Goal: Contribute content: Add original content to the website for others to see

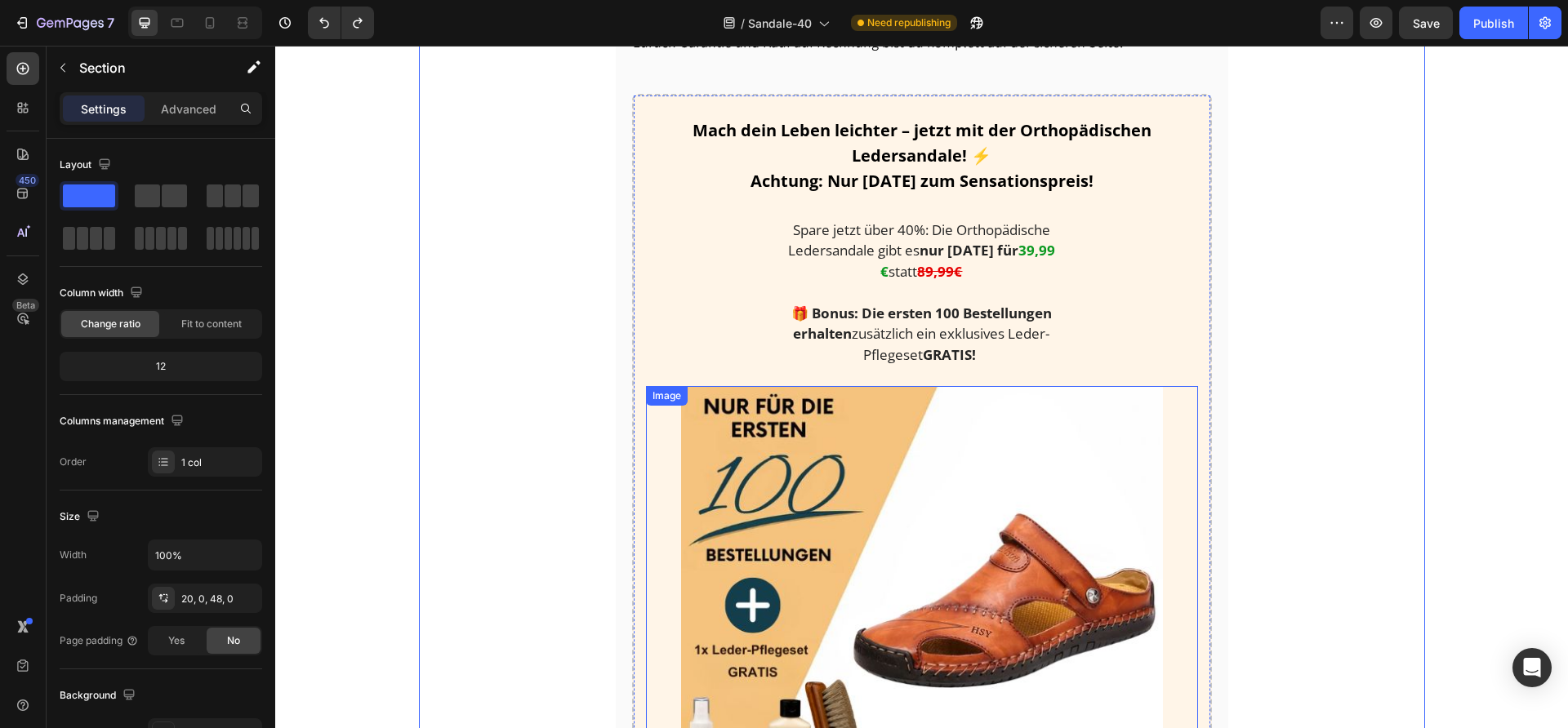
scroll to position [1871, 0]
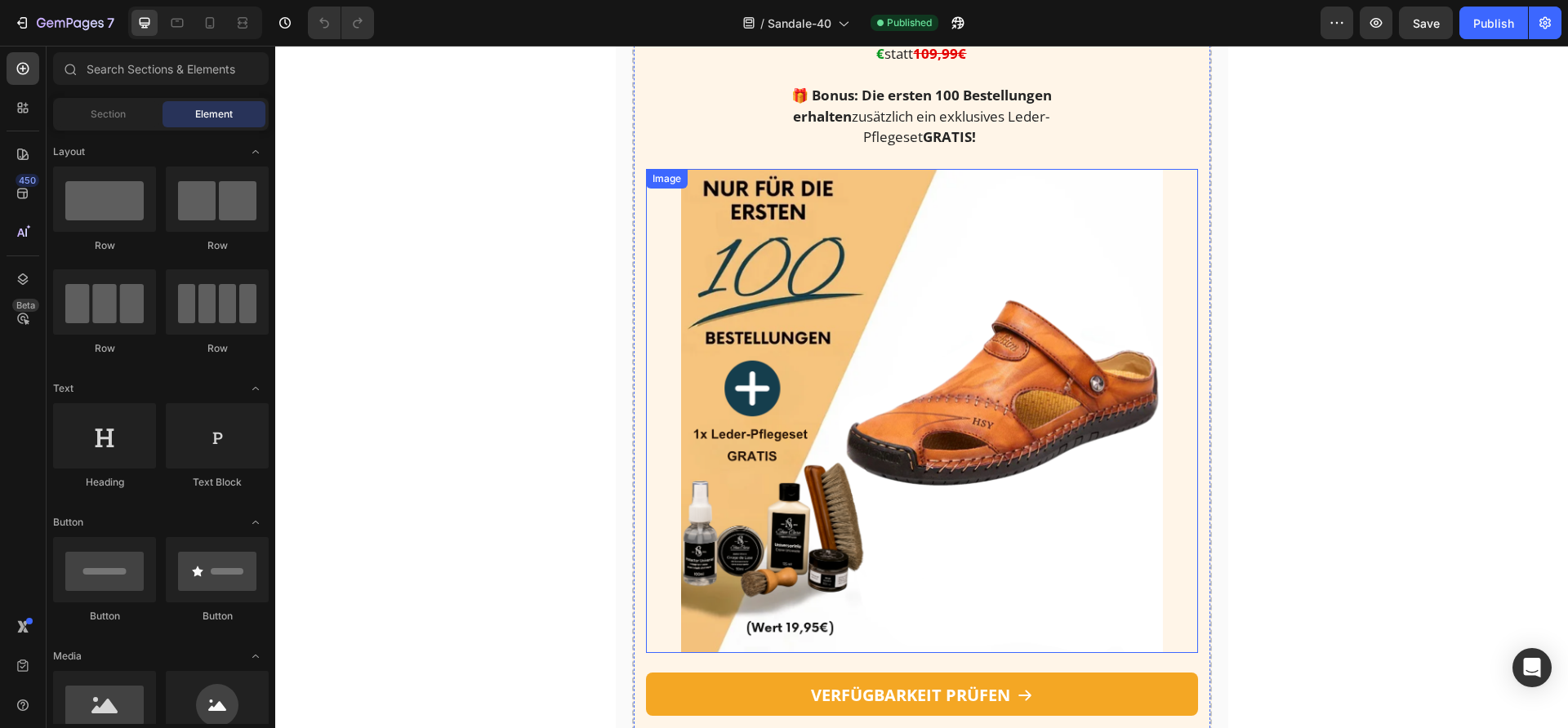
scroll to position [2005, 0]
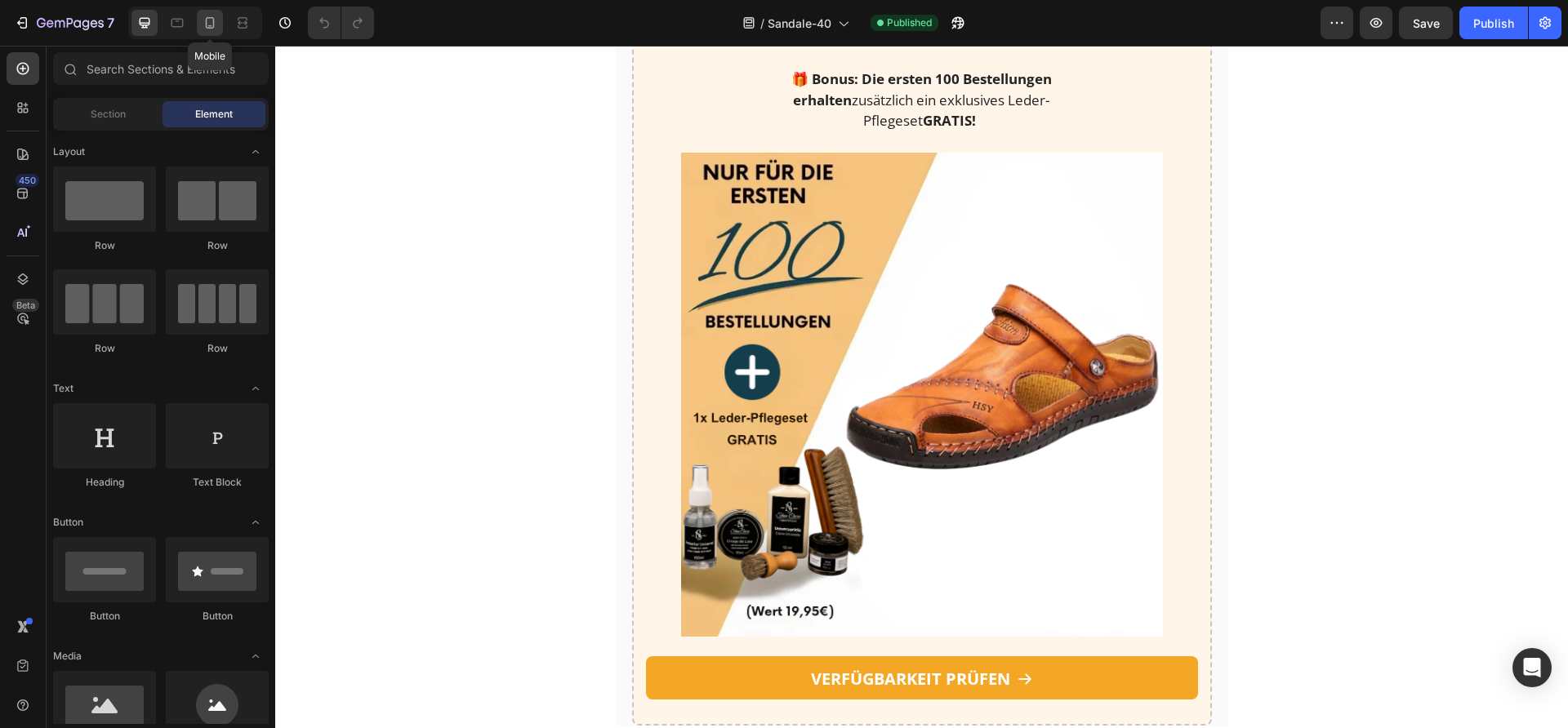
click at [217, 27] on icon at bounding box center [210, 23] width 16 height 16
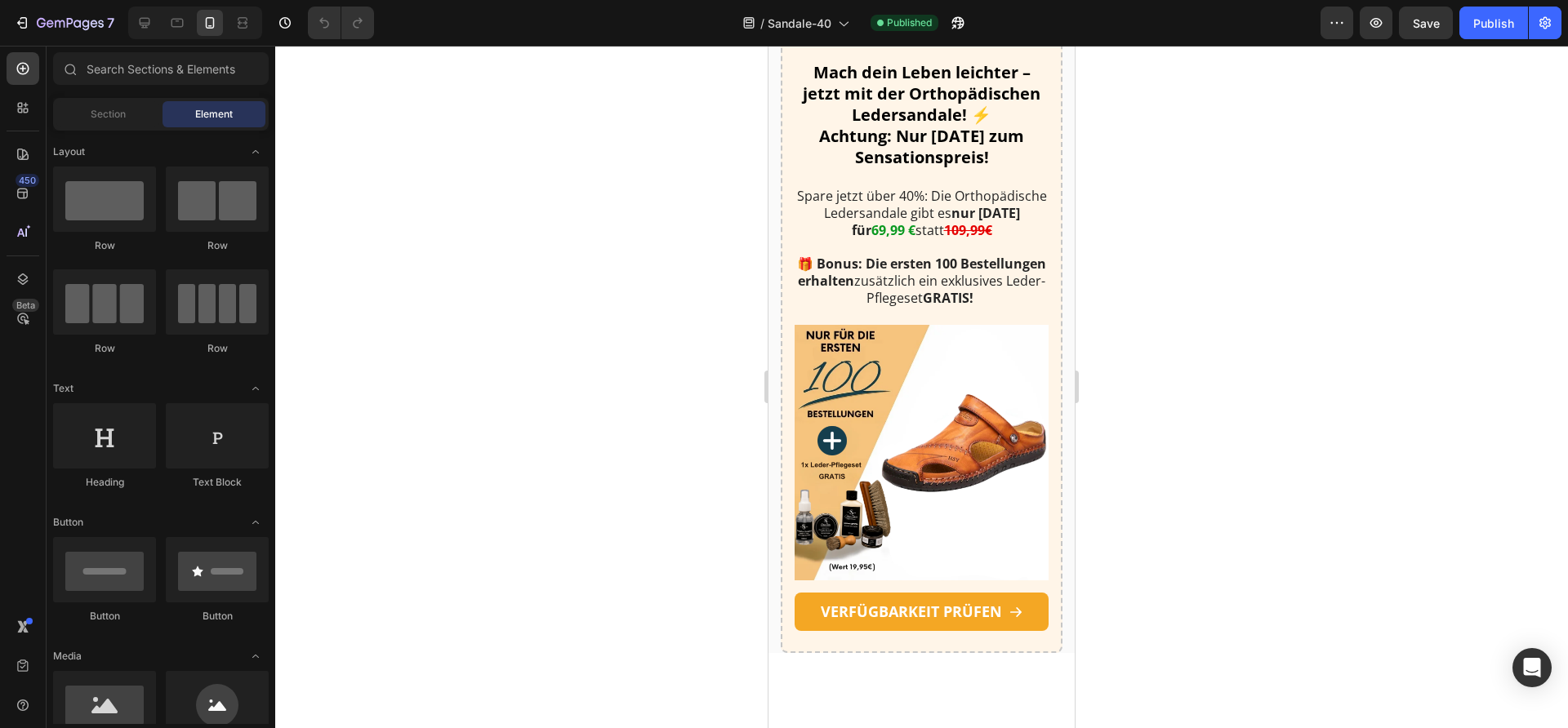
scroll to position [2916, 0]
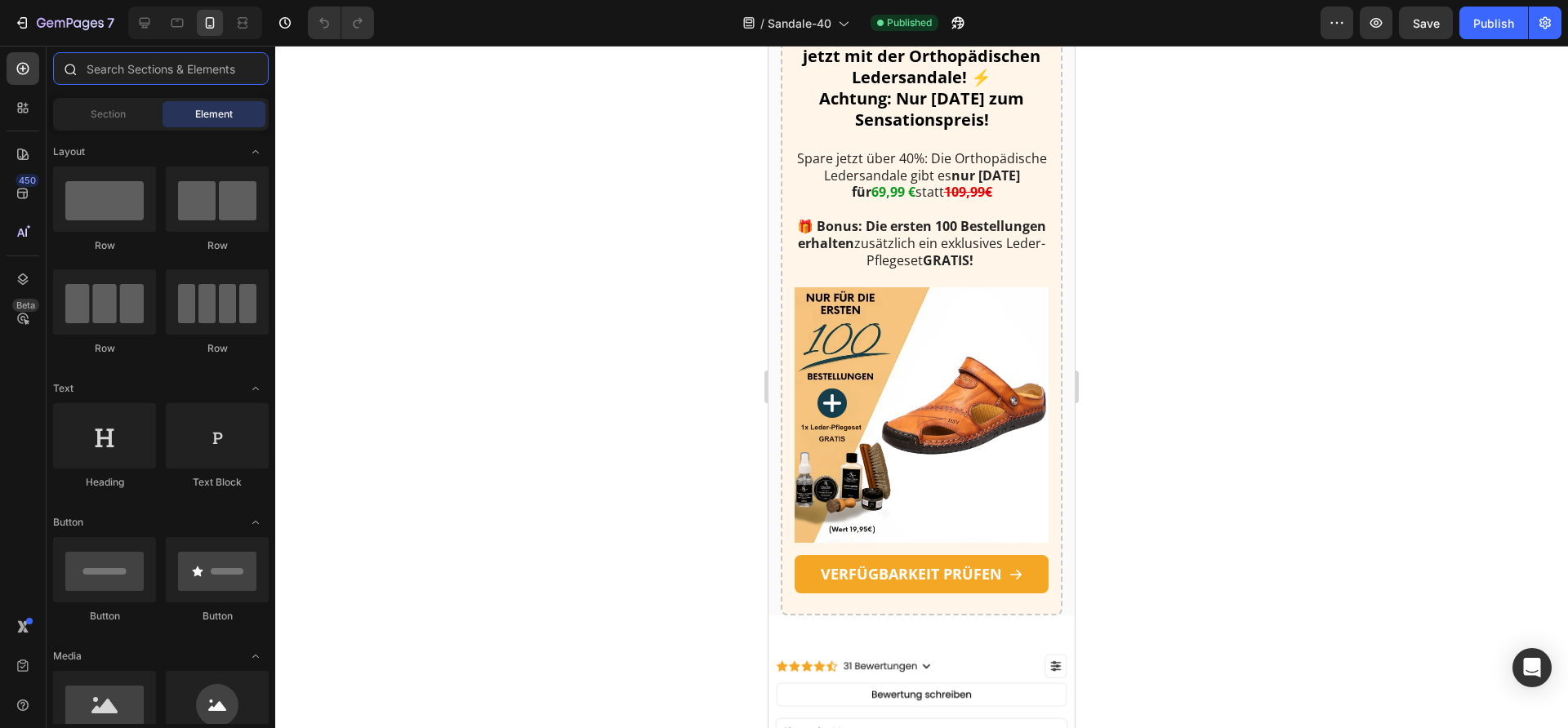
click at [136, 69] on input "text" at bounding box center [161, 68] width 216 height 33
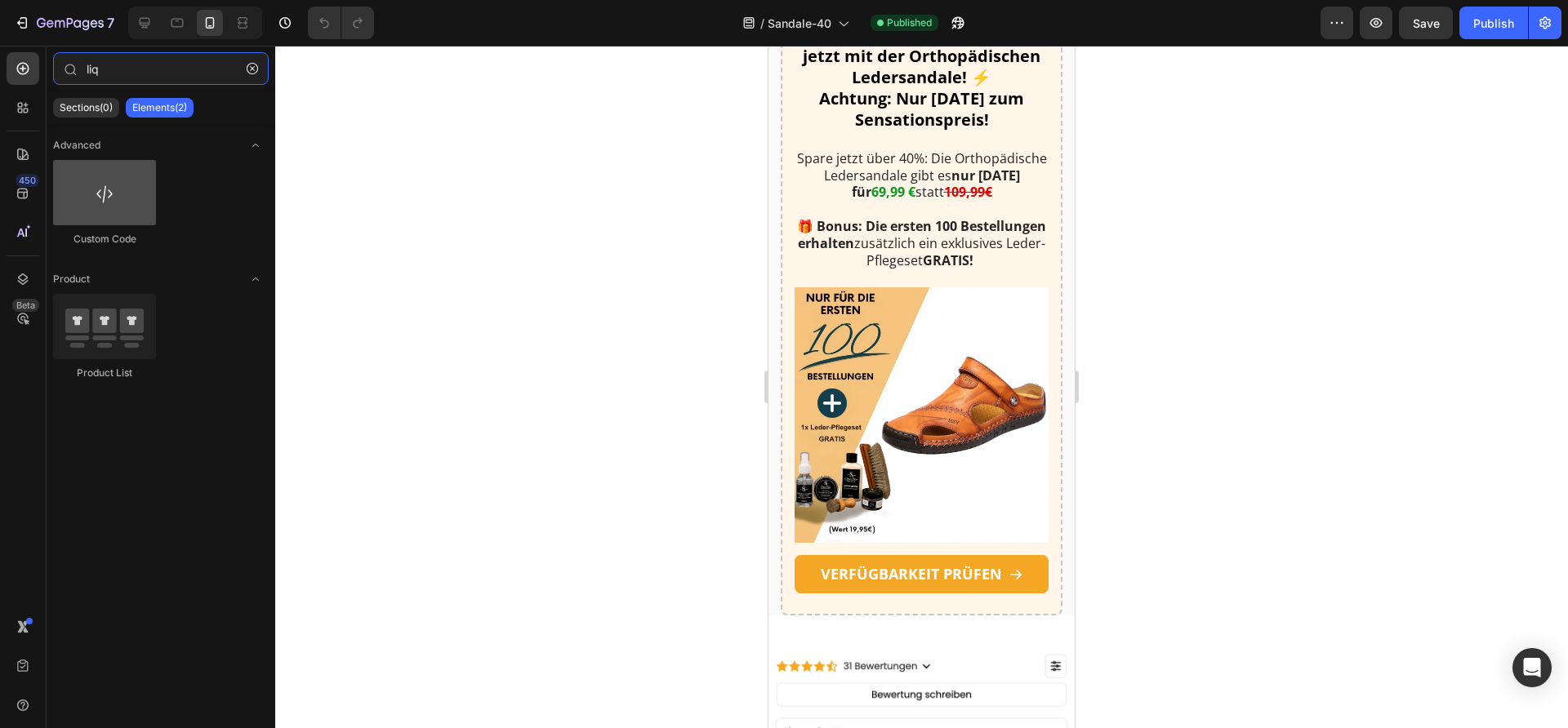
type input "liq"
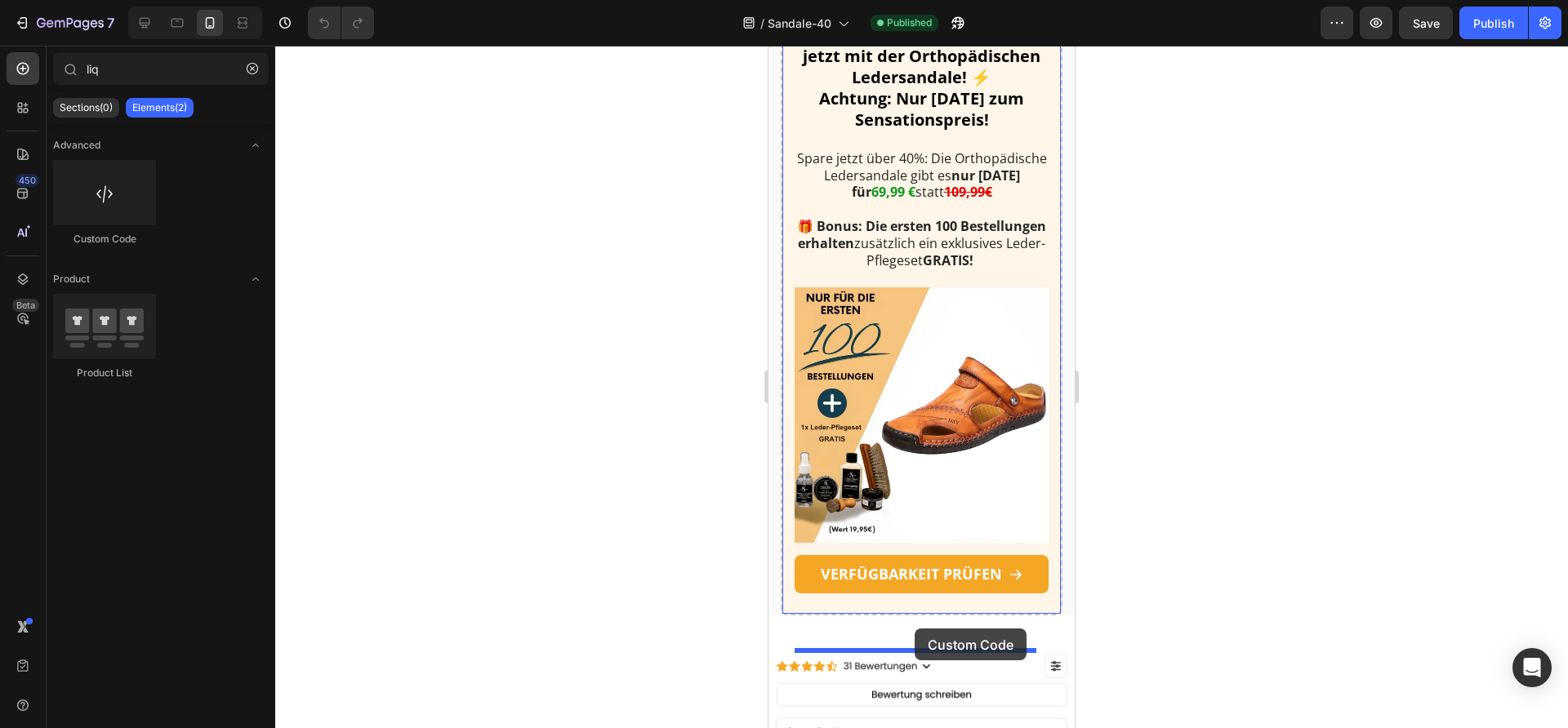
drag, startPoint x: 896, startPoint y: 244, endPoint x: 915, endPoint y: 628, distance: 384.5
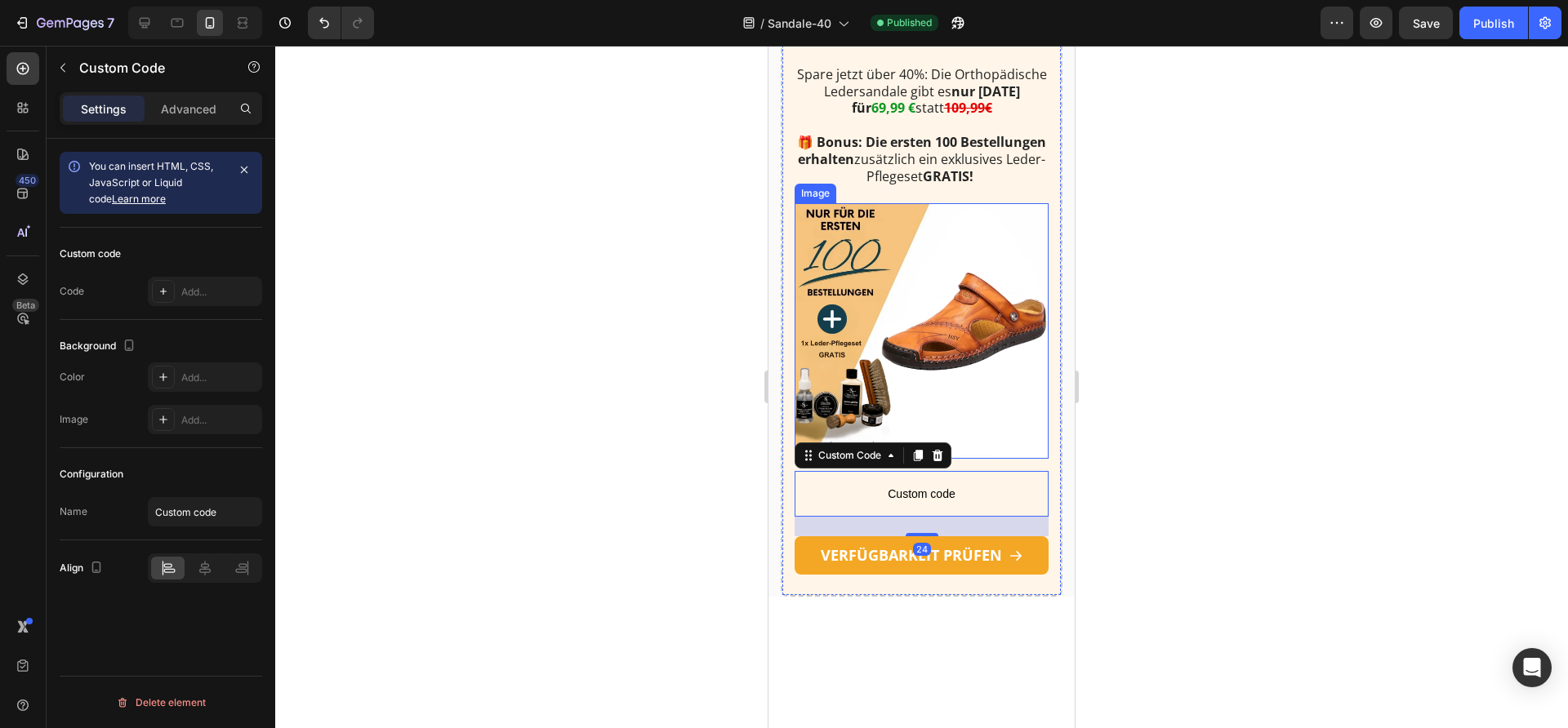
scroll to position [3028, 0]
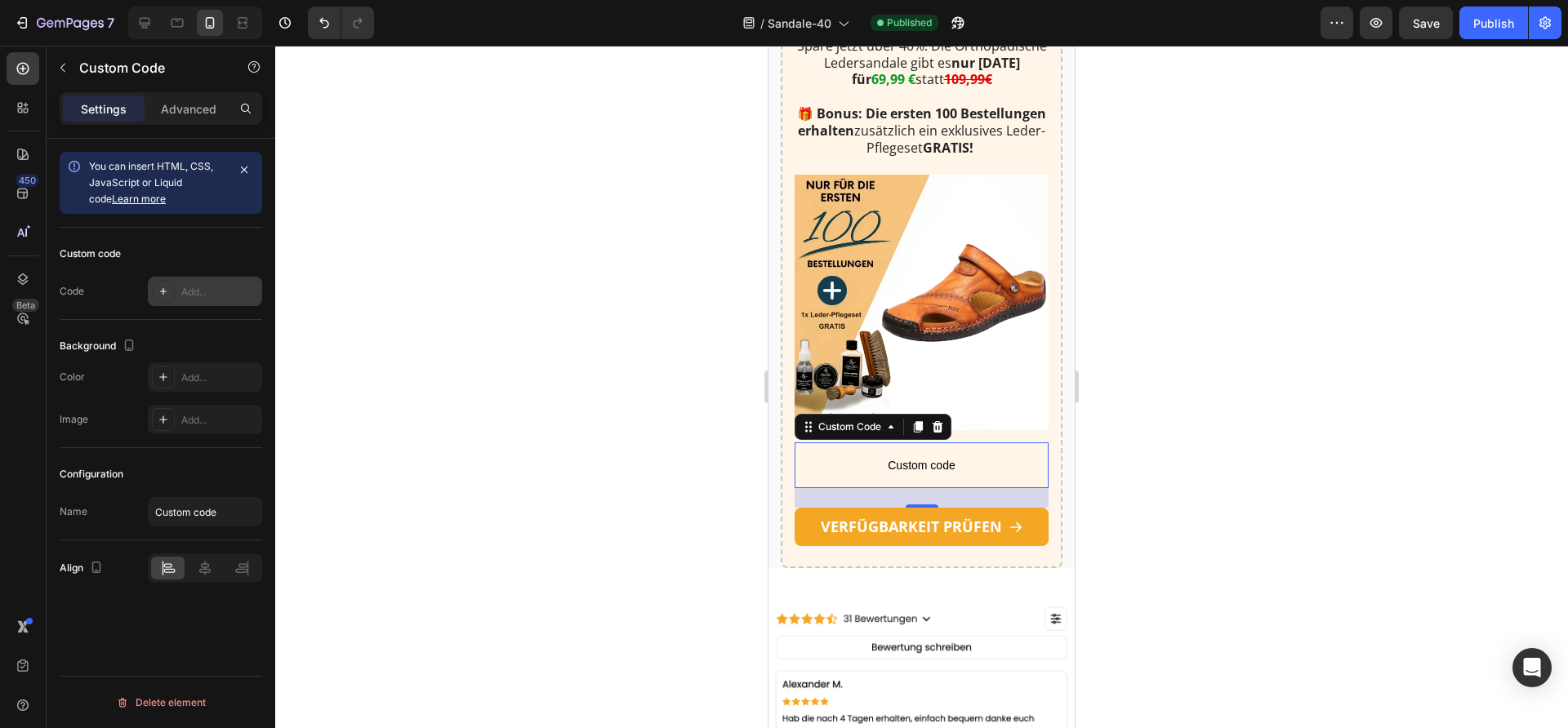
click at [198, 286] on div "Add..." at bounding box center [220, 292] width 76 height 15
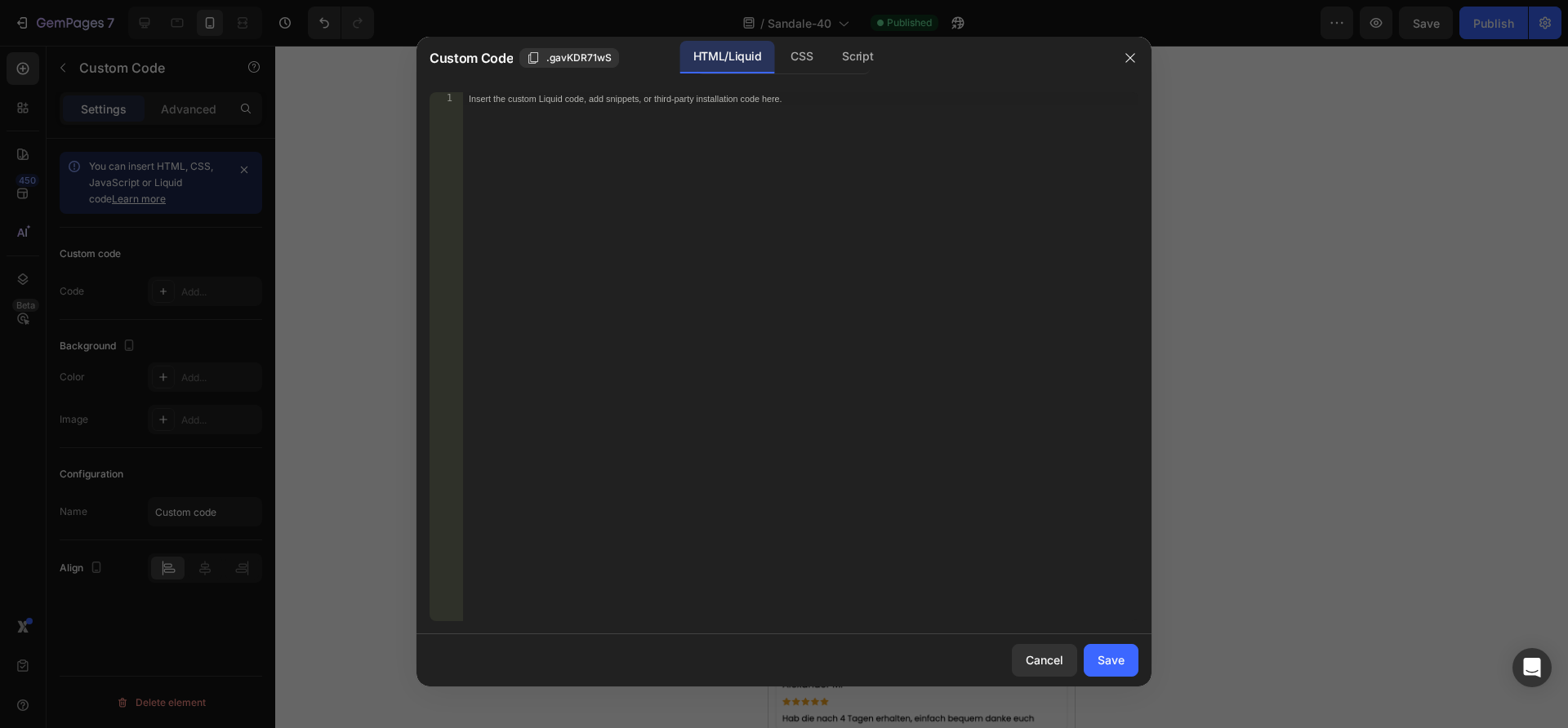
click at [598, 172] on div "Insert the custom Liquid code, add snippets, or third-party installation code h…" at bounding box center [800, 370] width 676 height 556
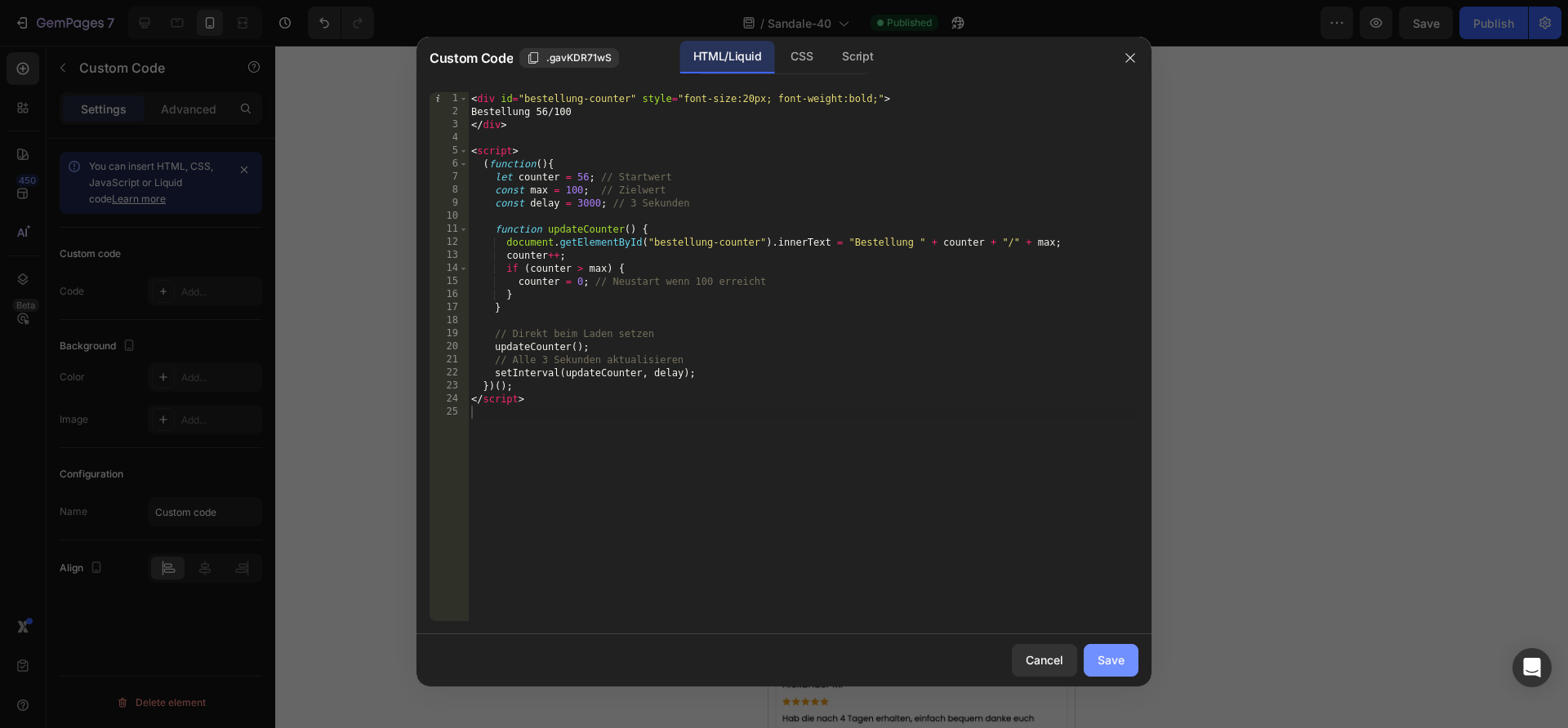
click at [1100, 664] on div "Save" at bounding box center [1111, 660] width 27 height 17
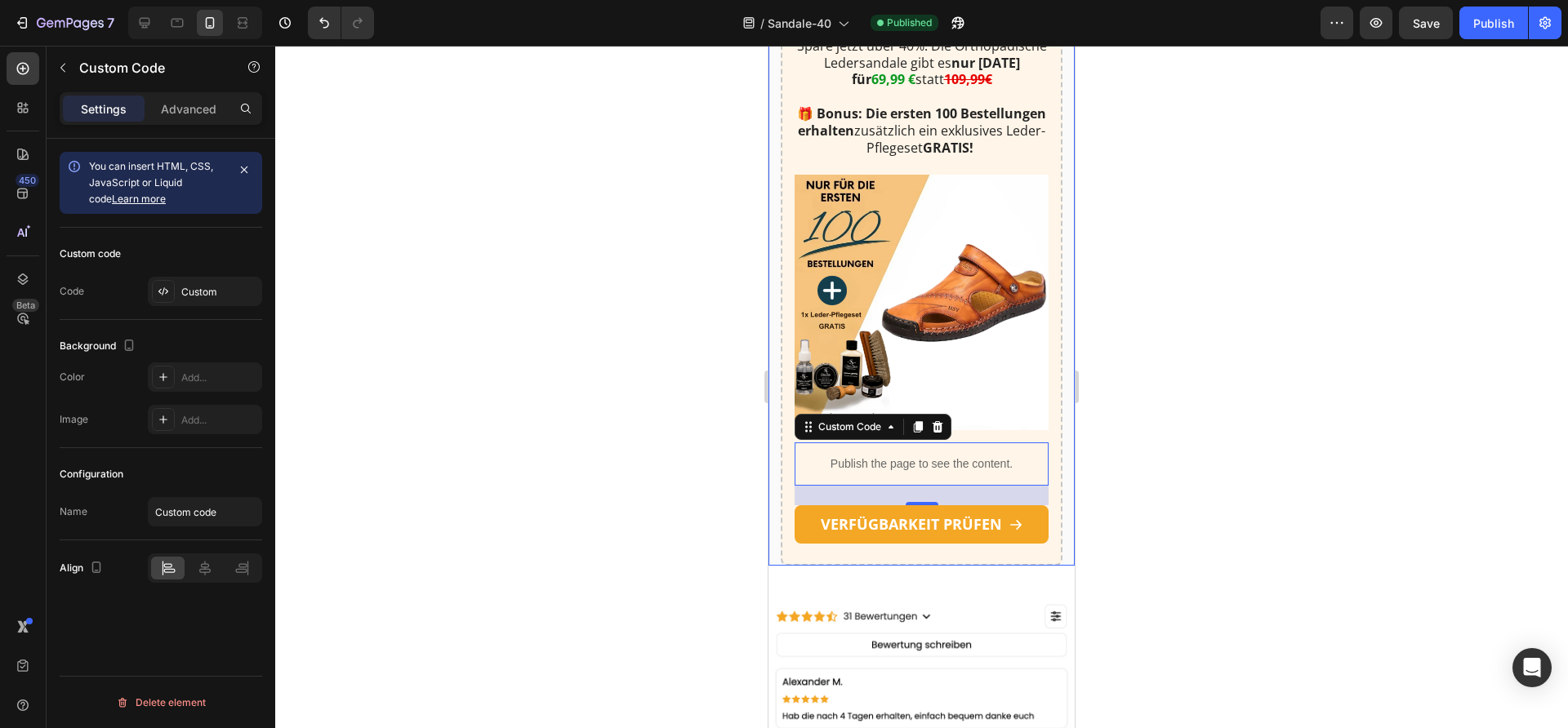
click at [596, 500] on div at bounding box center [922, 387] width 1292 height 683
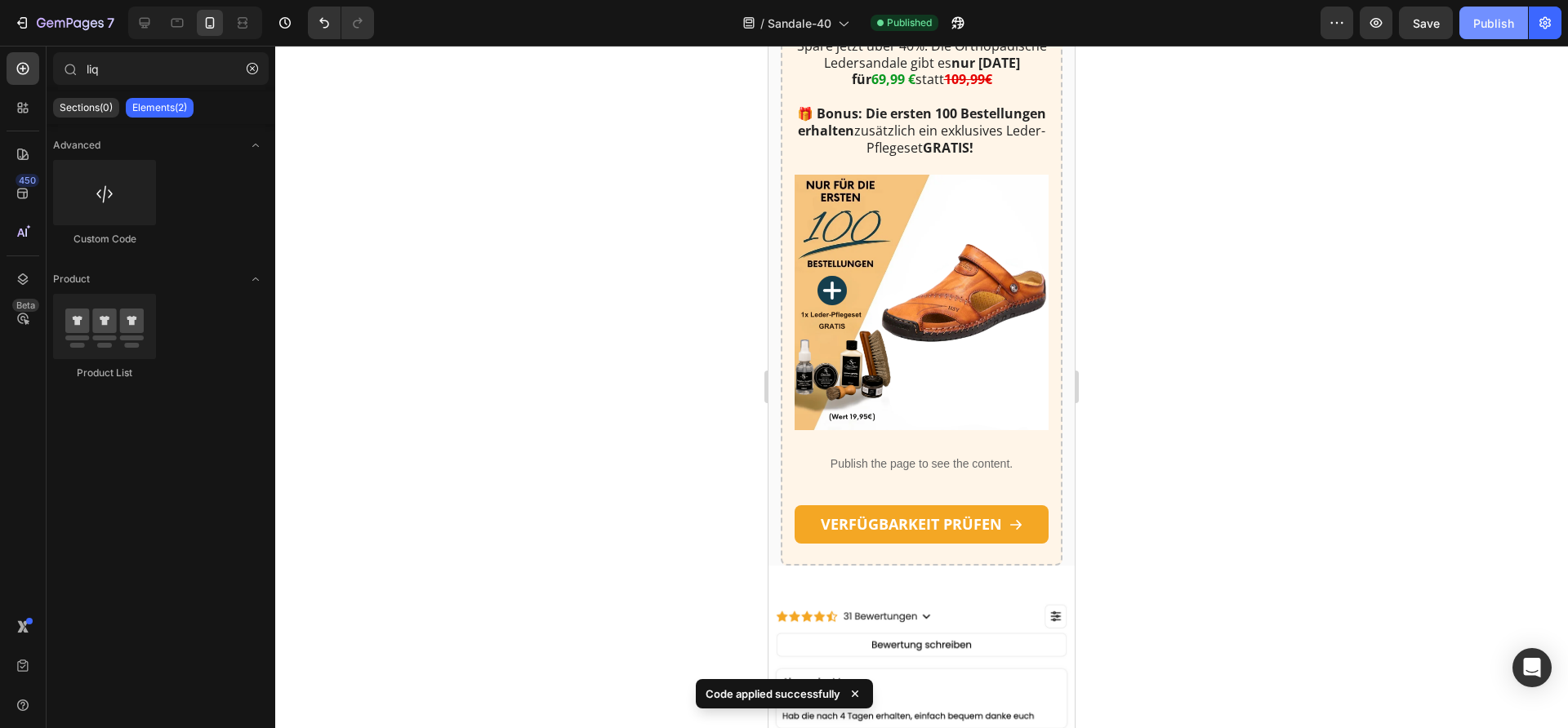
click at [1481, 25] on div "Publish" at bounding box center [1493, 23] width 41 height 17
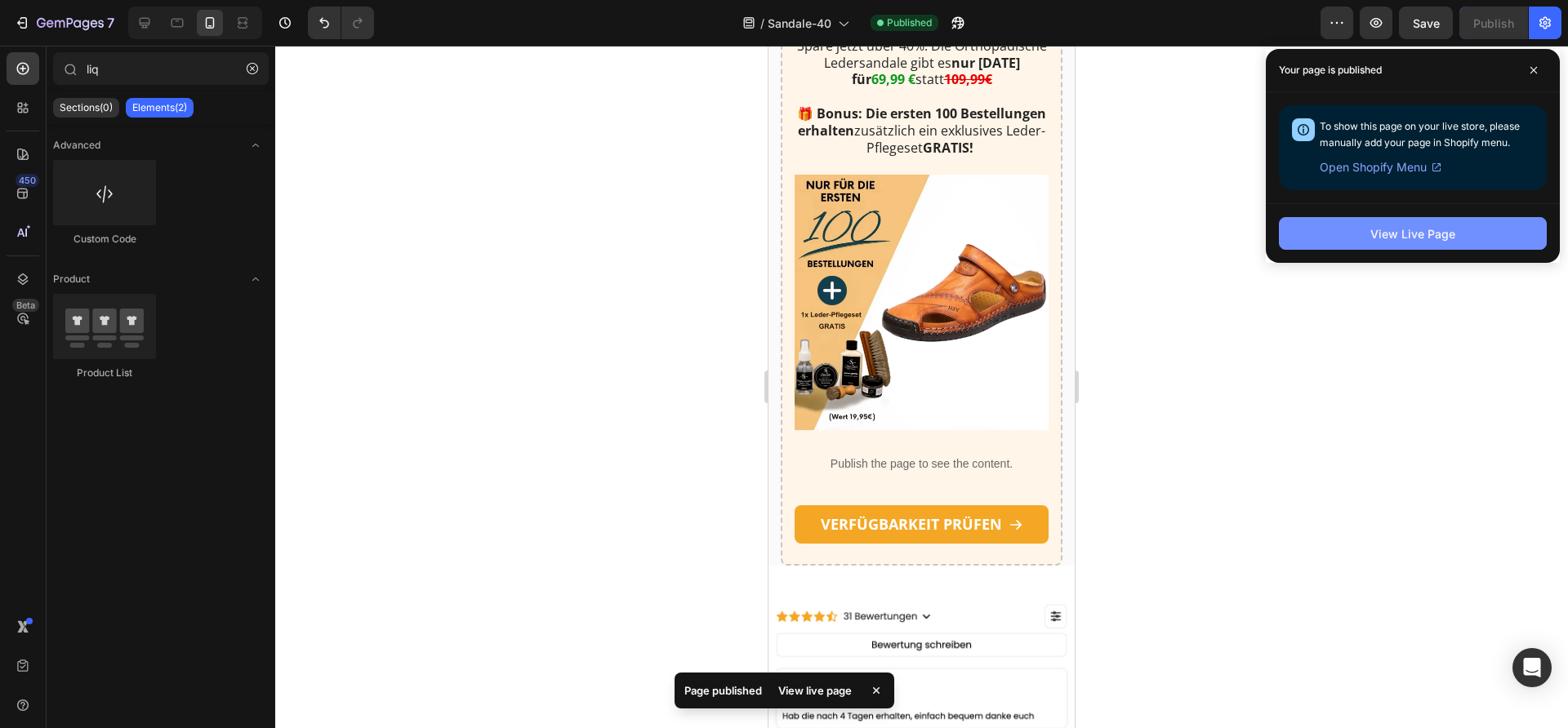
click at [1370, 226] on button "View Live Page" at bounding box center [1412, 233] width 268 height 33
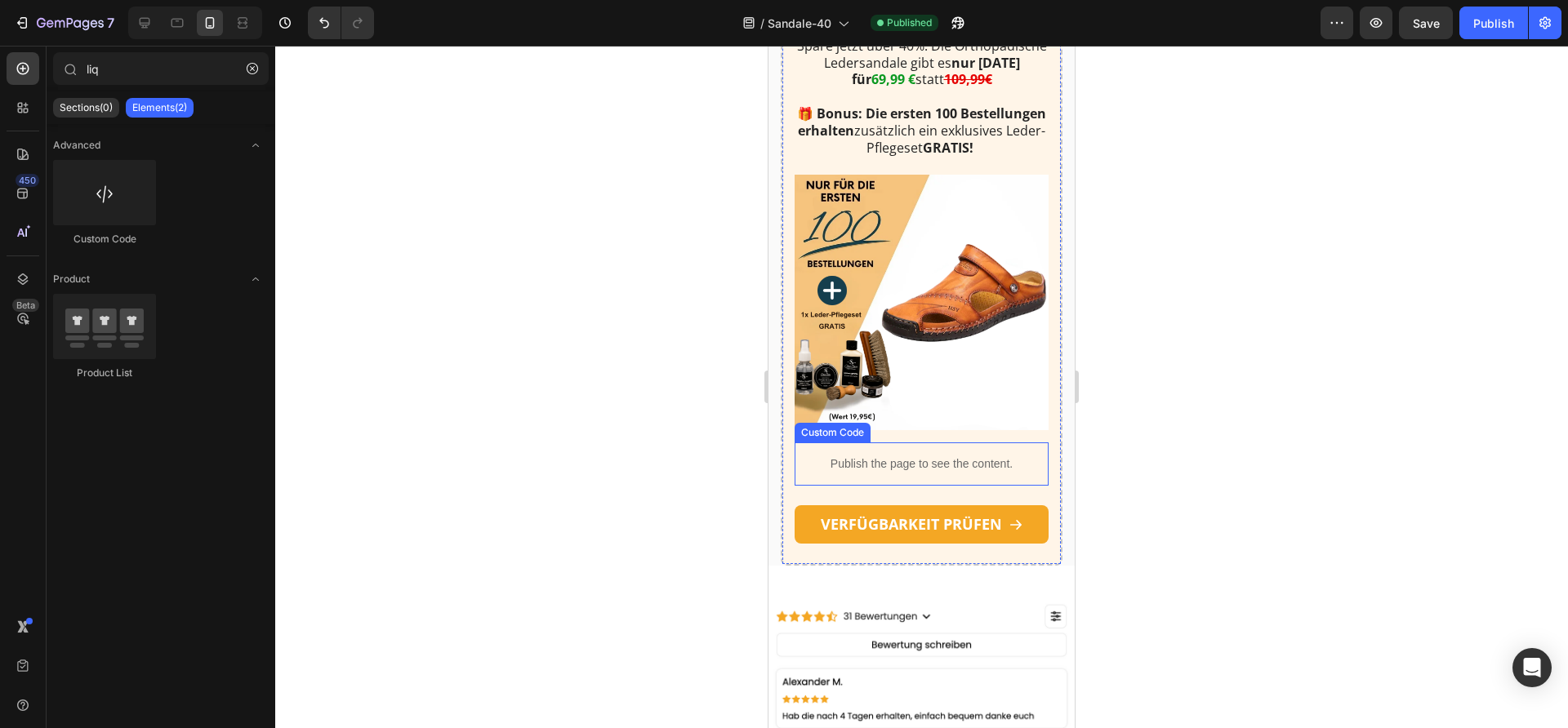
click at [924, 473] on p "Publish the page to see the content." at bounding box center [922, 464] width 254 height 17
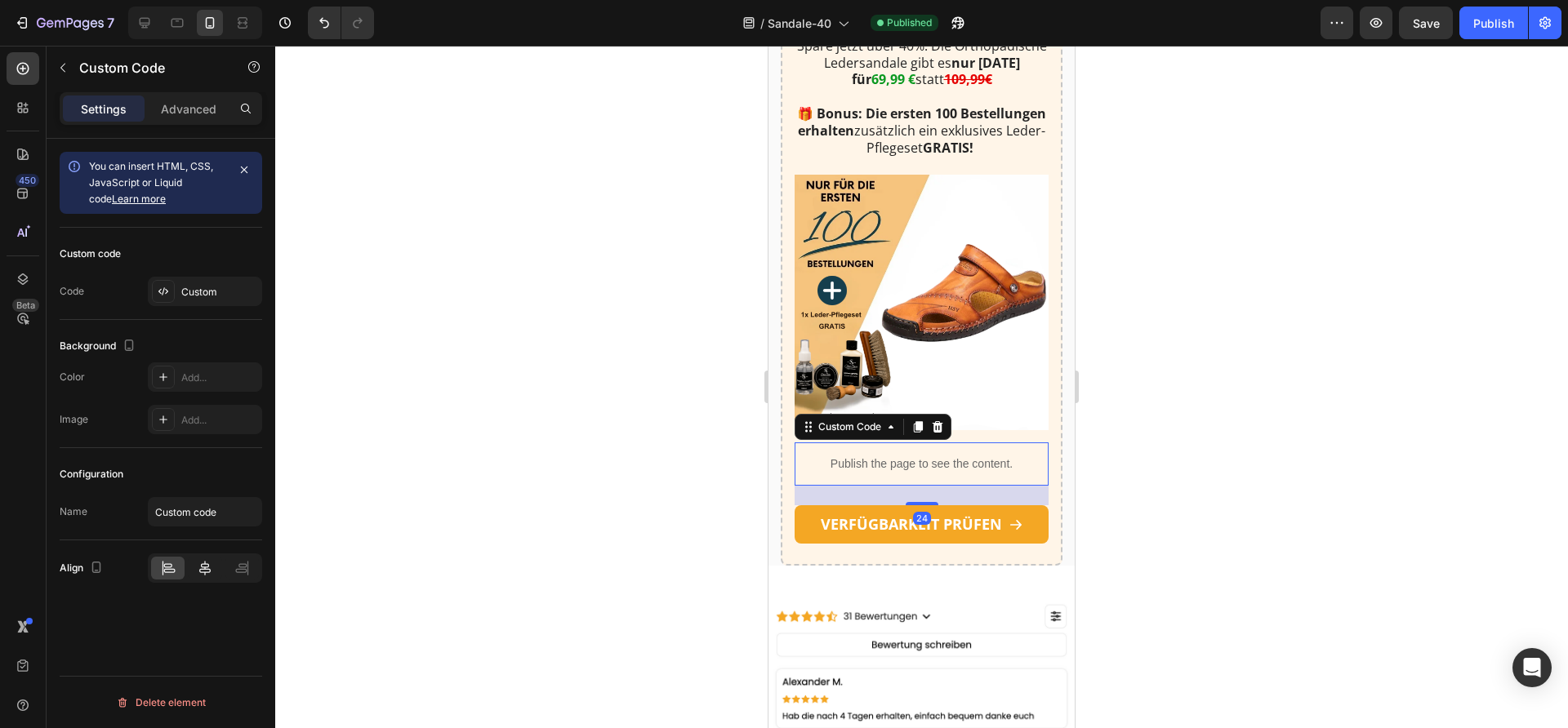
click at [211, 569] on icon at bounding box center [204, 568] width 16 height 16
click at [1462, 24] on button "Publish" at bounding box center [1493, 22] width 68 height 33
click at [908, 473] on p "Publish the page to see the content." at bounding box center [922, 464] width 254 height 17
click at [181, 298] on div "Custom" at bounding box center [220, 292] width 76 height 15
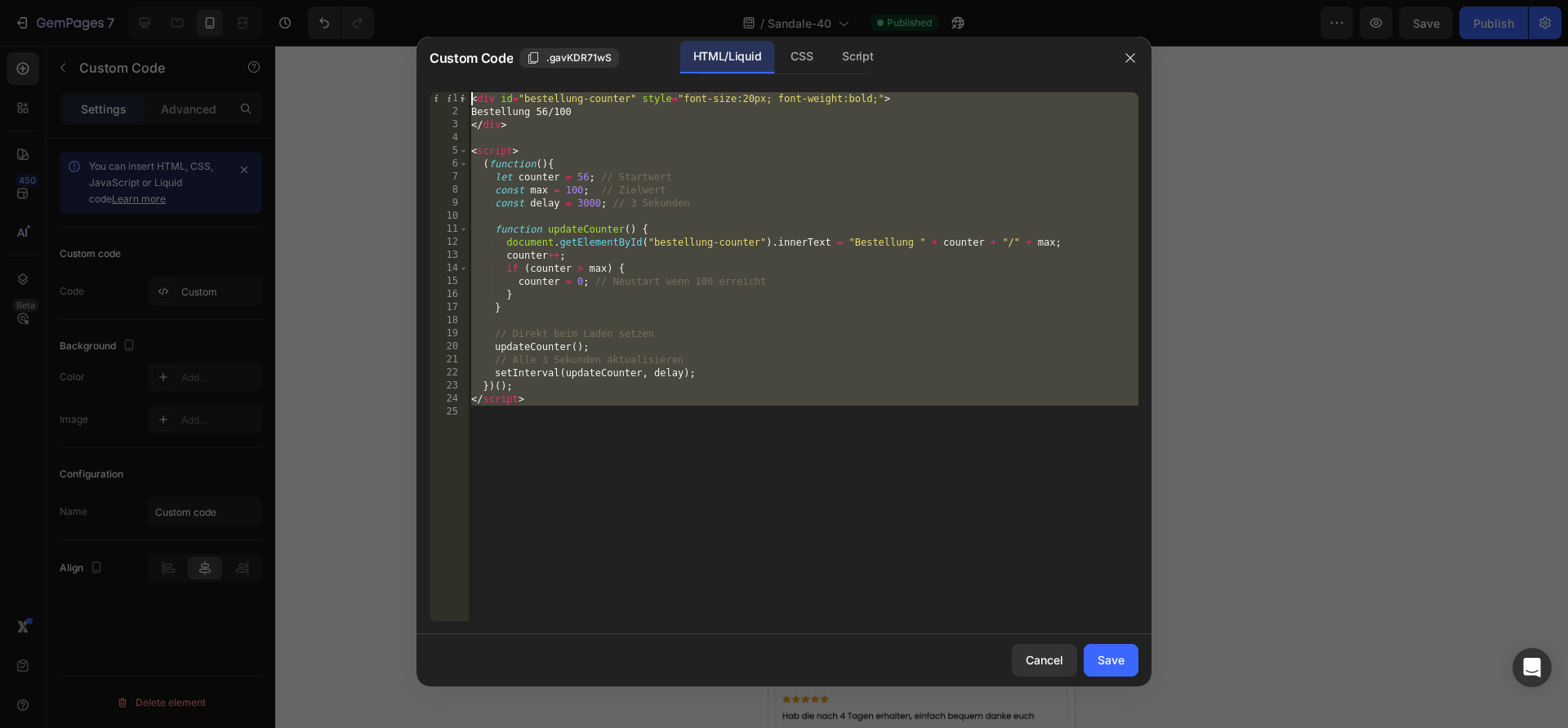
drag, startPoint x: 677, startPoint y: 465, endPoint x: 376, endPoint y: -36, distance: 584.5
click at [376, 0] on html "7 Version history / Sandale-40 Published Preview Save Publish 450 Beta liq Sect…" at bounding box center [784, 0] width 1568 height 0
type textarea "<div id="bestellung-counter" style="font-size:20px; font-weight:bold;"> Bestell…"
paste textarea
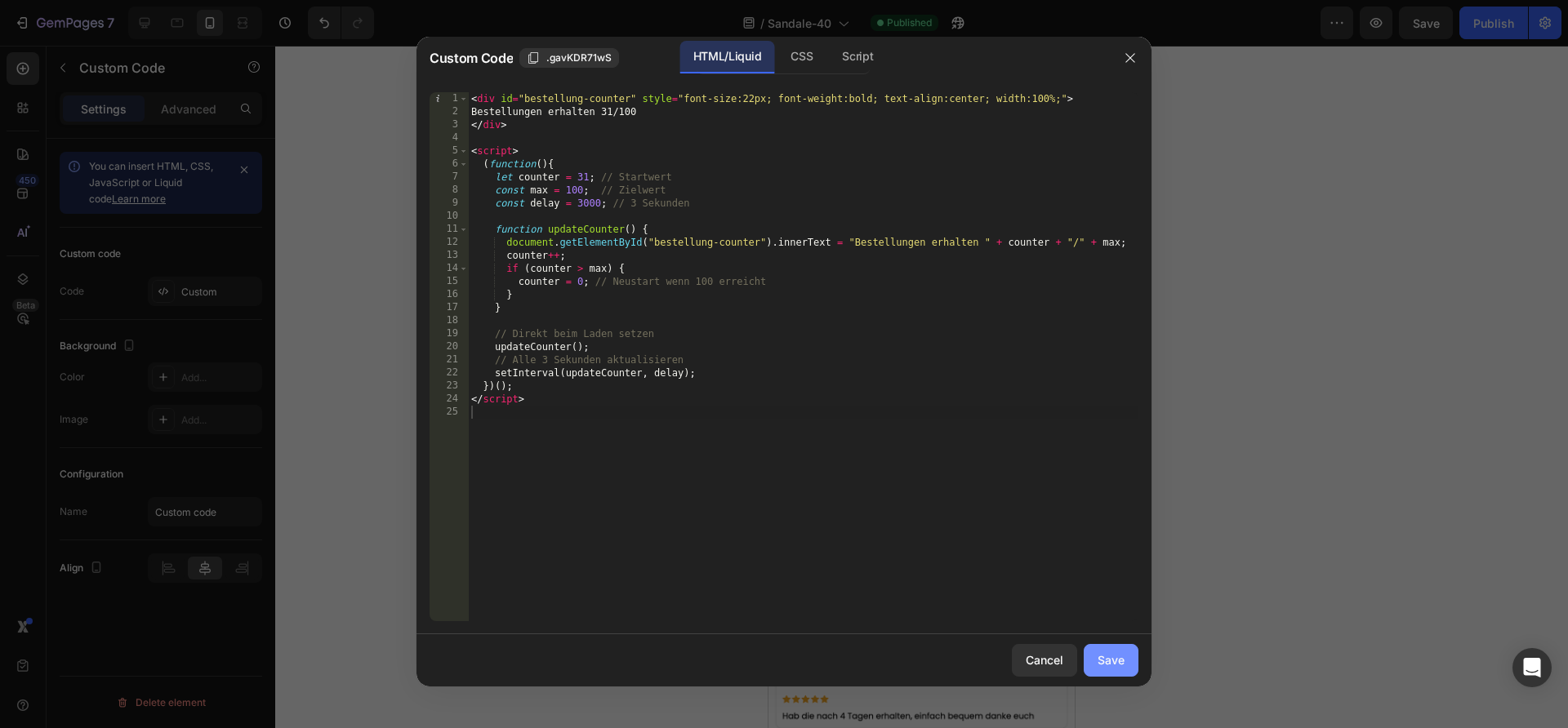
click at [1114, 663] on div "Save" at bounding box center [1111, 660] width 27 height 17
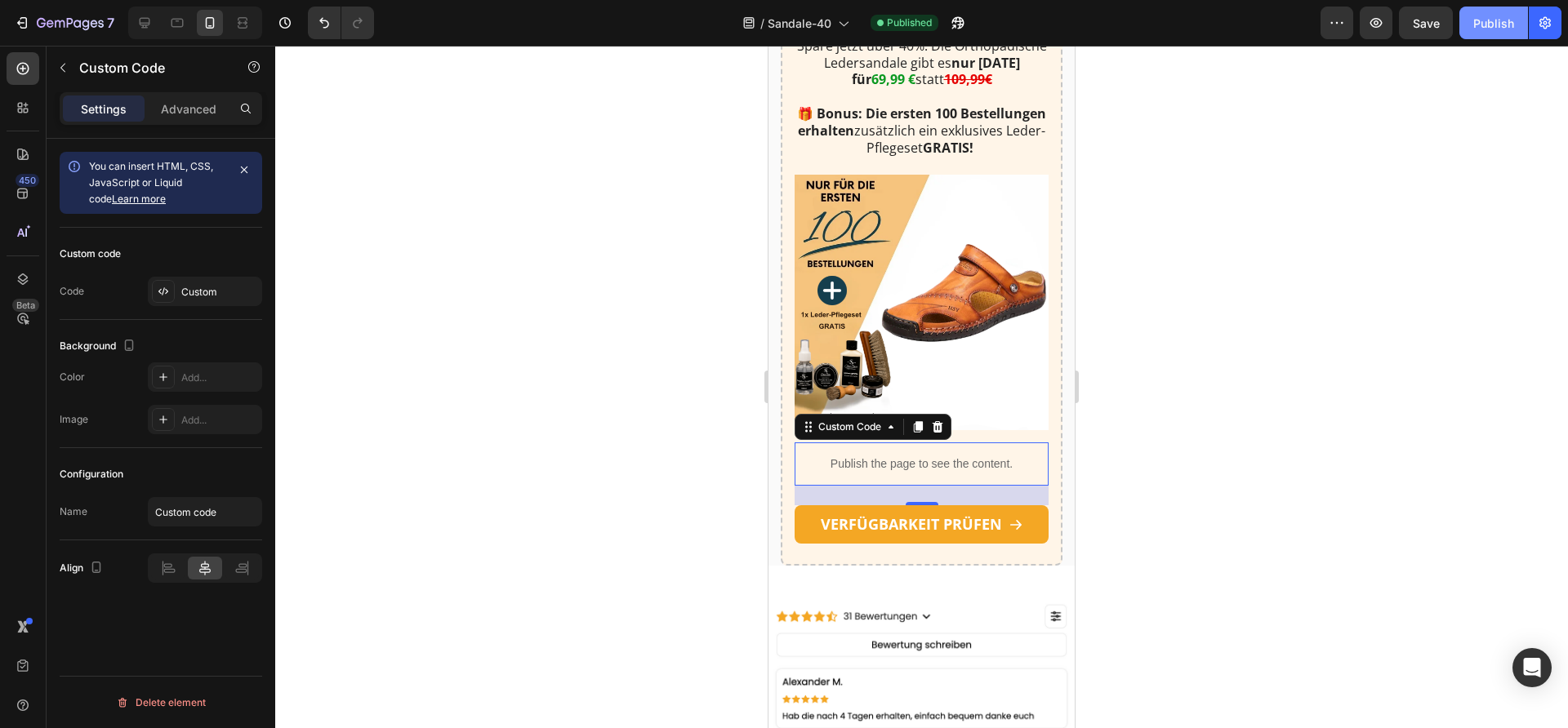
click at [1484, 18] on div "Publish" at bounding box center [1493, 23] width 41 height 17
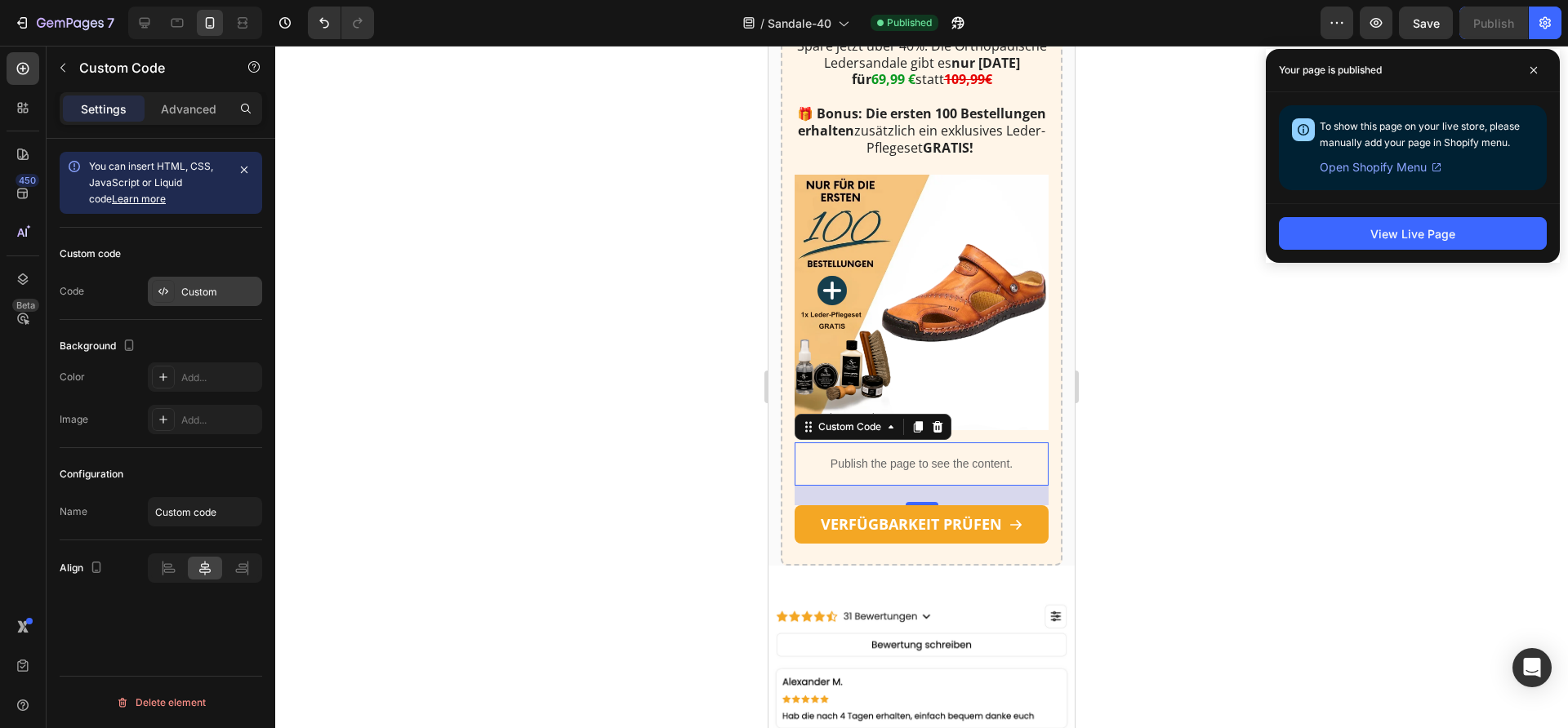
click at [205, 278] on div "Custom" at bounding box center [204, 291] width 115 height 29
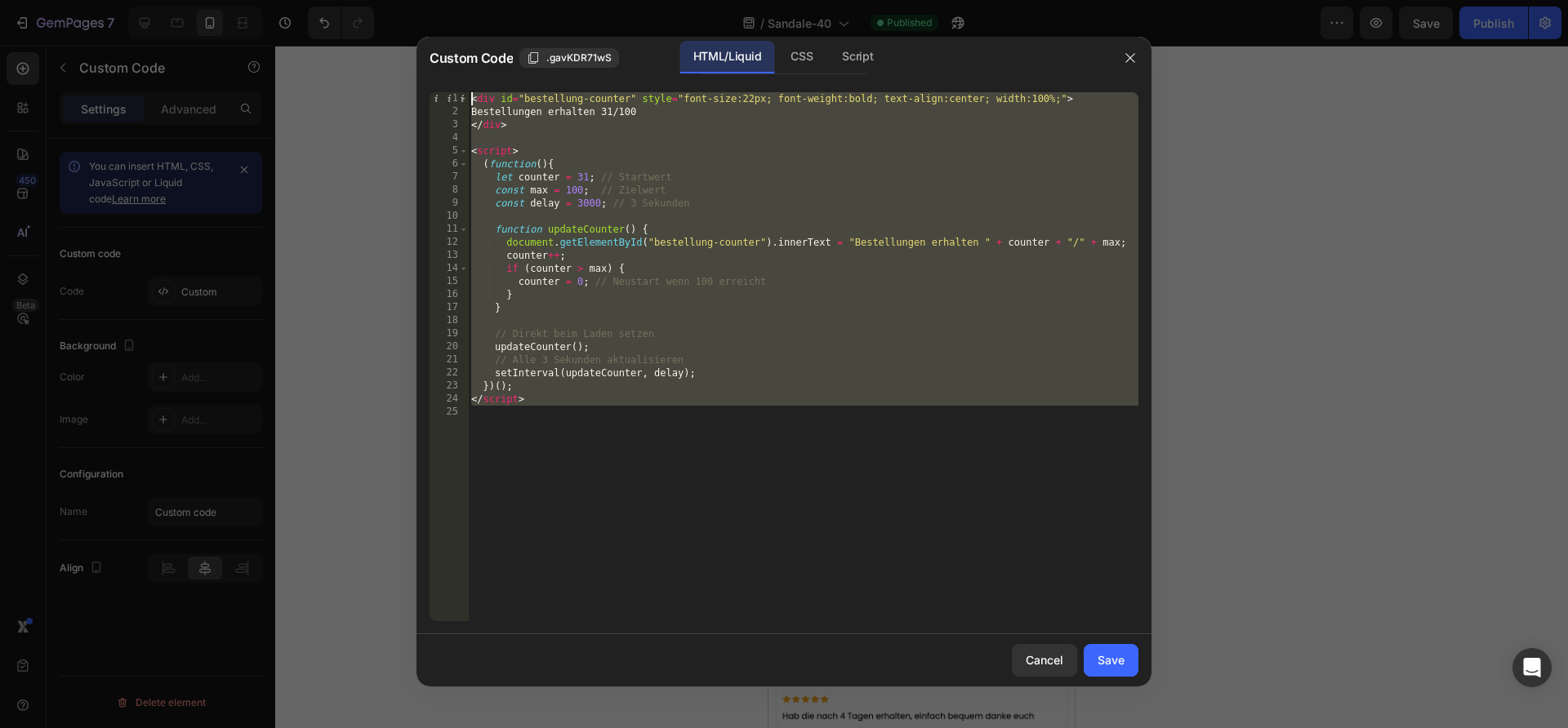
drag, startPoint x: 799, startPoint y: 470, endPoint x: 444, endPoint y: -74, distance: 649.6
click at [444, 0] on html "7 Version history / Sandale-40 Published Preview Save Publish 450 Beta liq Sect…" at bounding box center [784, 0] width 1568 height 0
type textarea "<div id="bestellung-counter" style="font-size:22px; font-weight:bold; text-alig…"
paste textarea
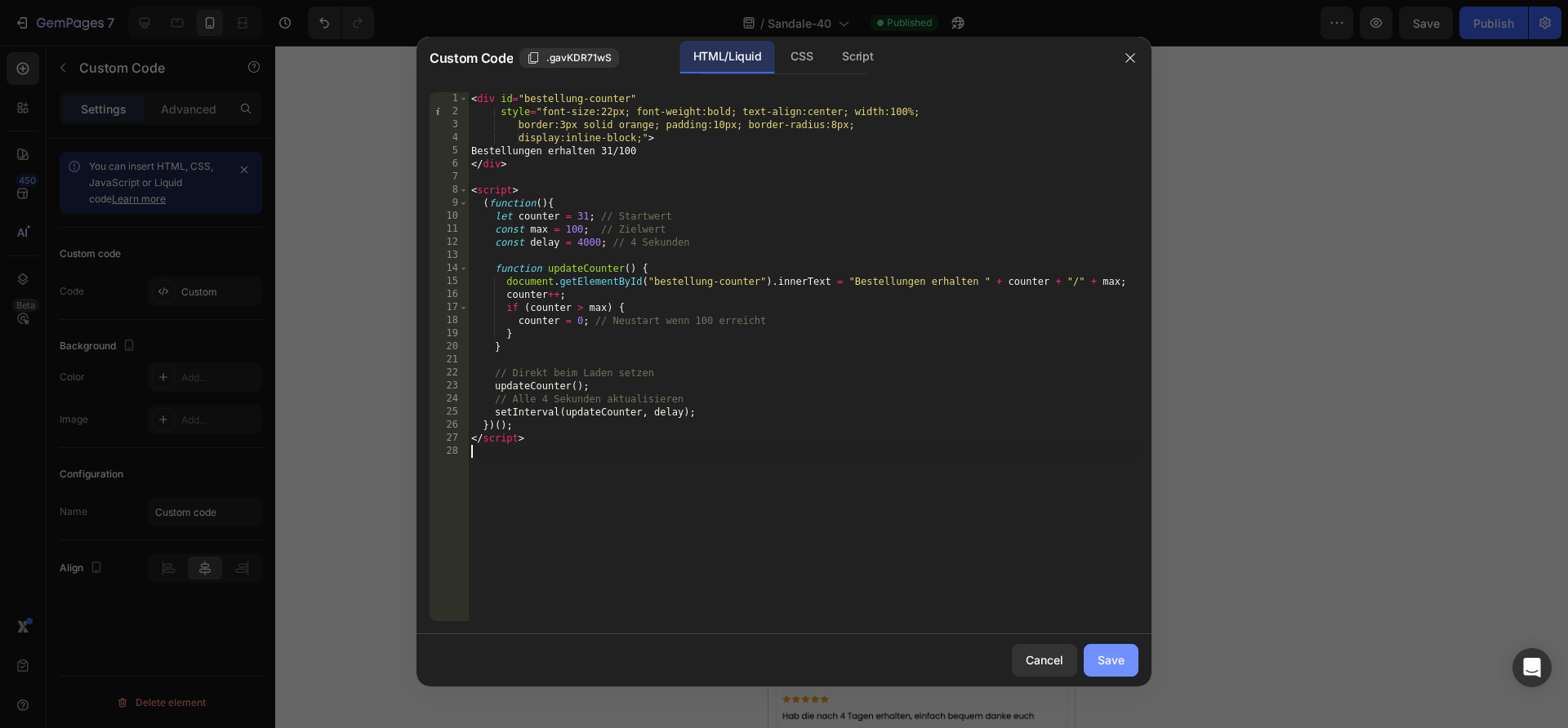
click at [1116, 661] on div "Save" at bounding box center [1111, 660] width 27 height 17
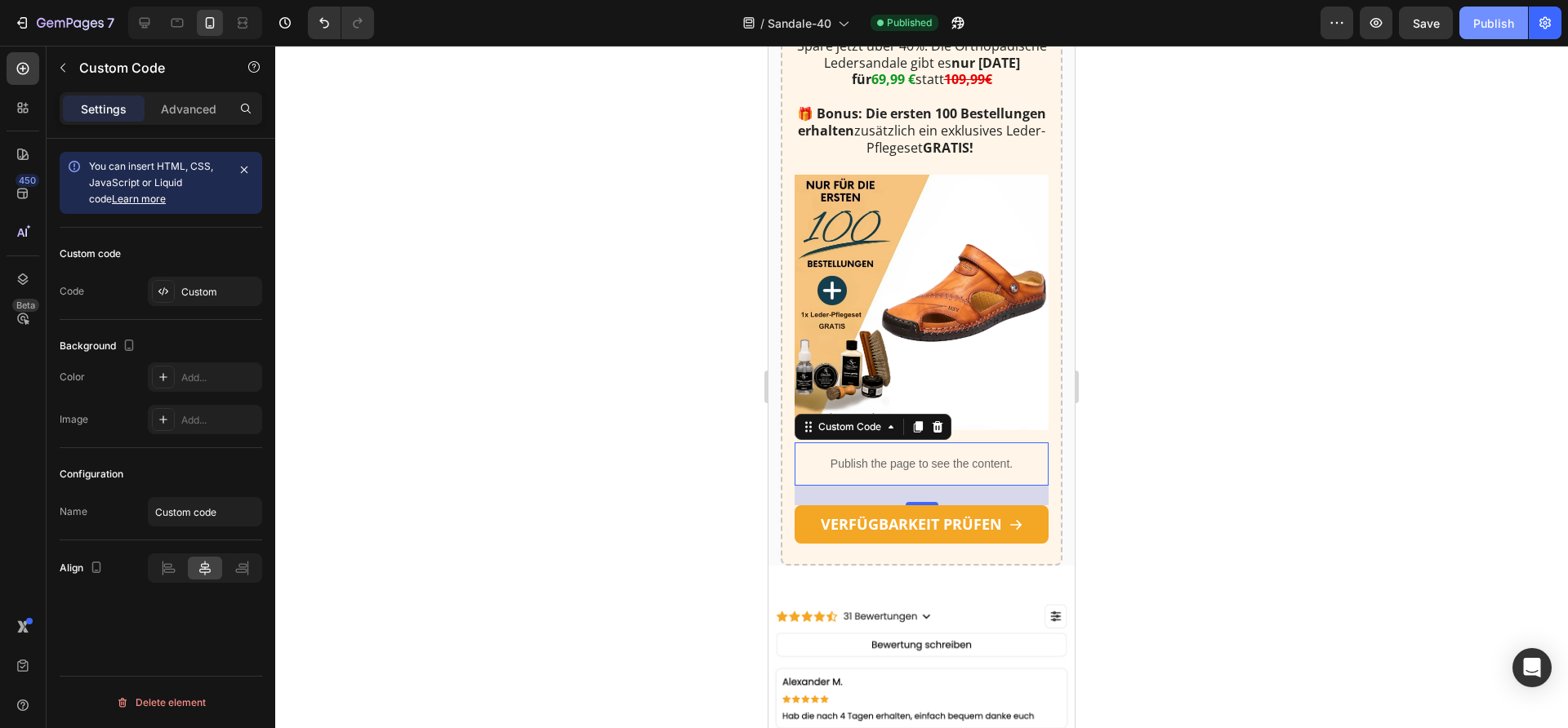
click at [1475, 30] on div "Publish" at bounding box center [1493, 23] width 41 height 17
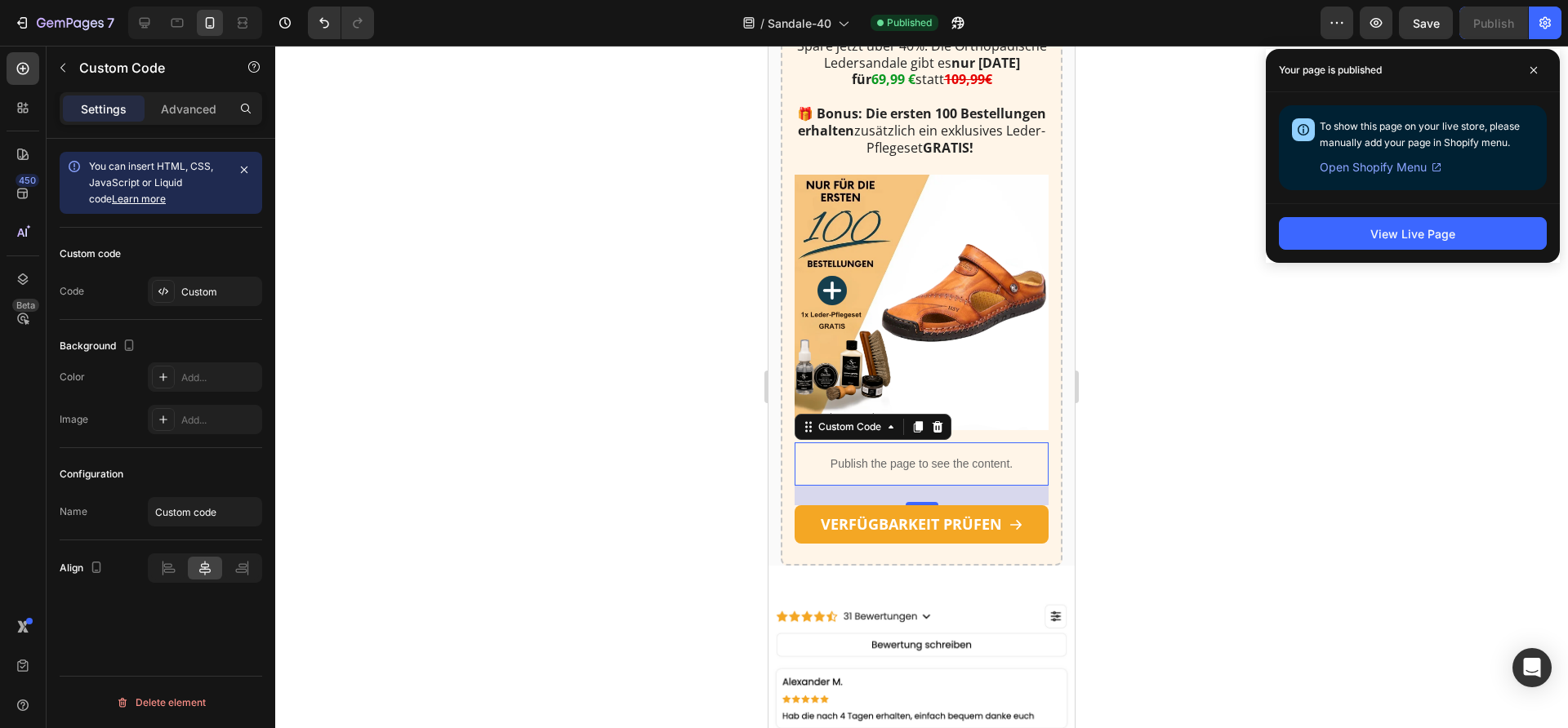
click at [868, 473] on p "Publish the page to see the content." at bounding box center [922, 464] width 254 height 17
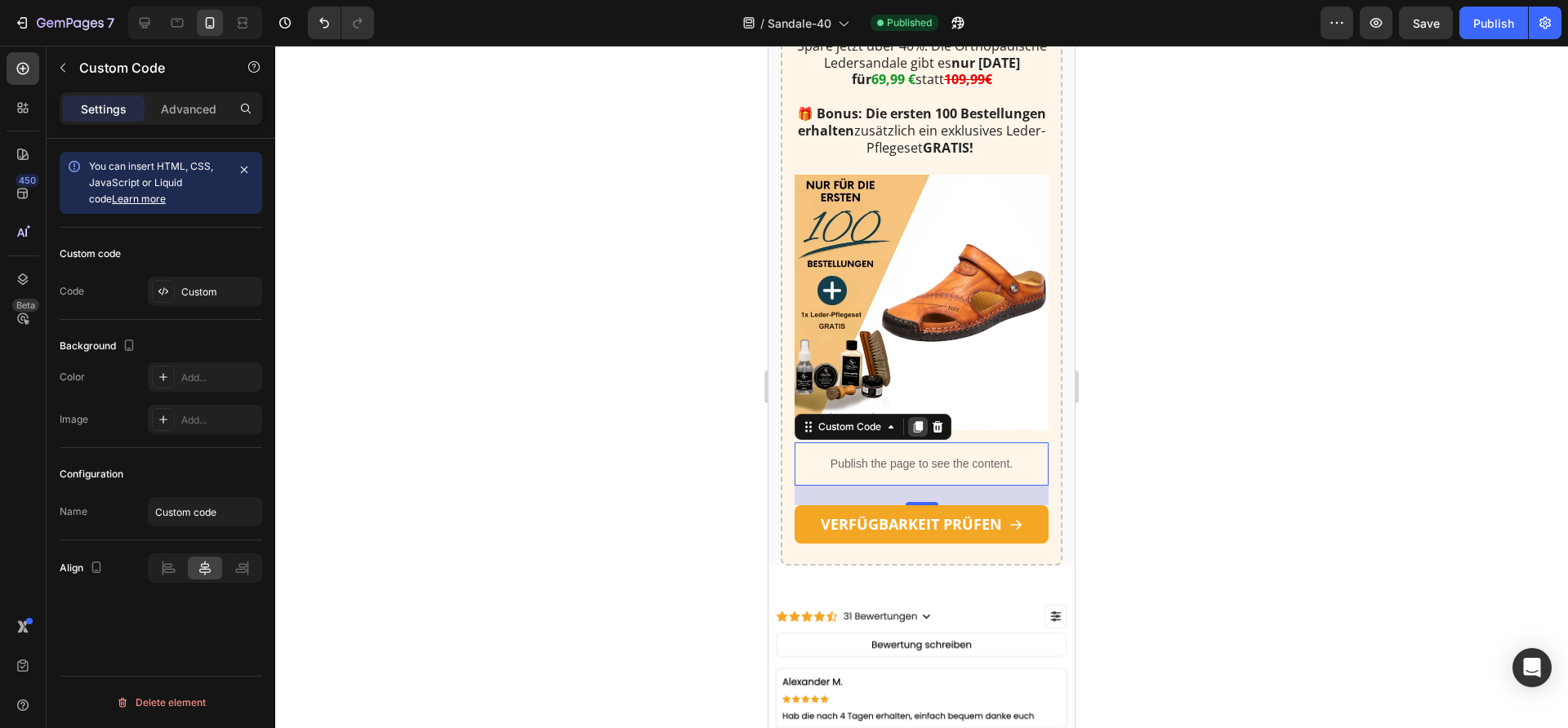
click at [916, 434] on icon at bounding box center [917, 427] width 13 height 13
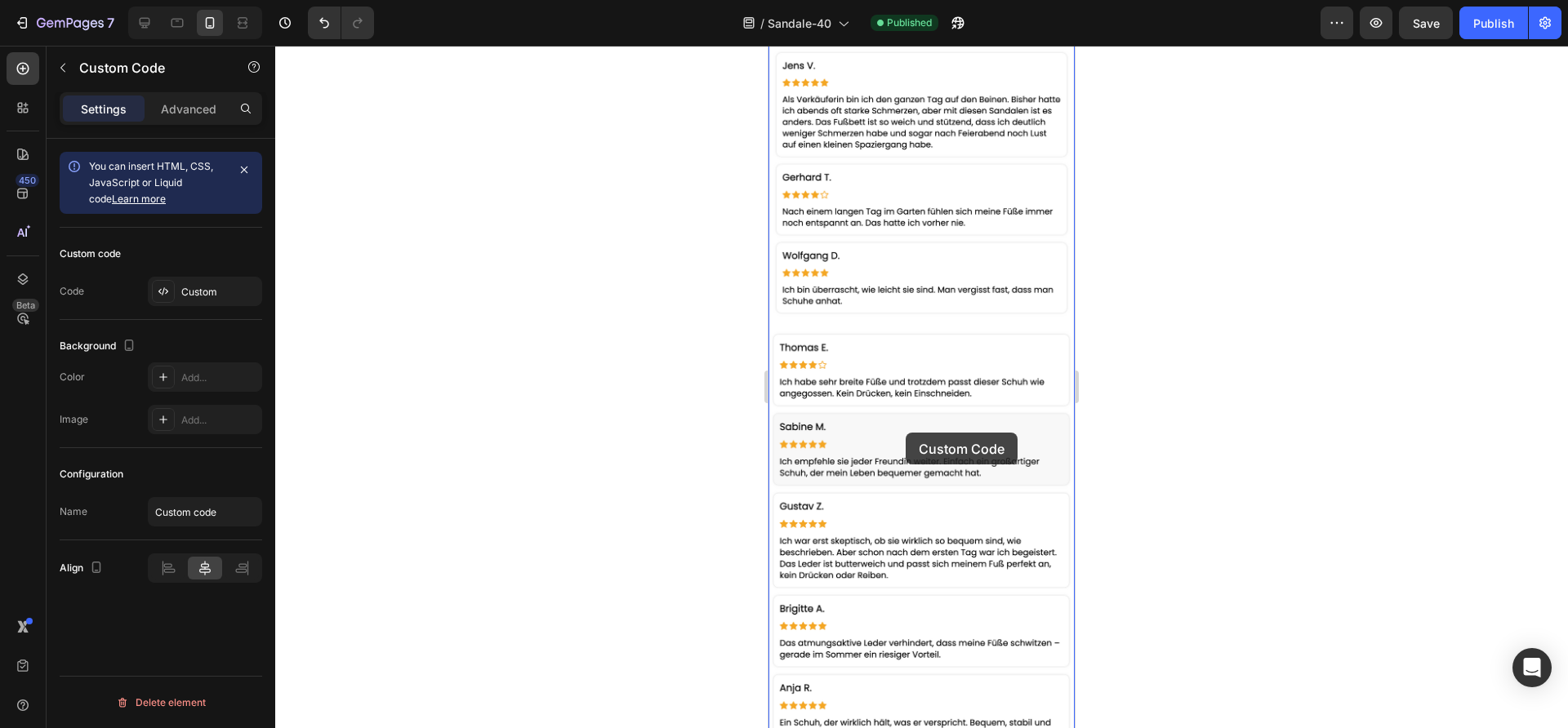
scroll to position [4658, 0]
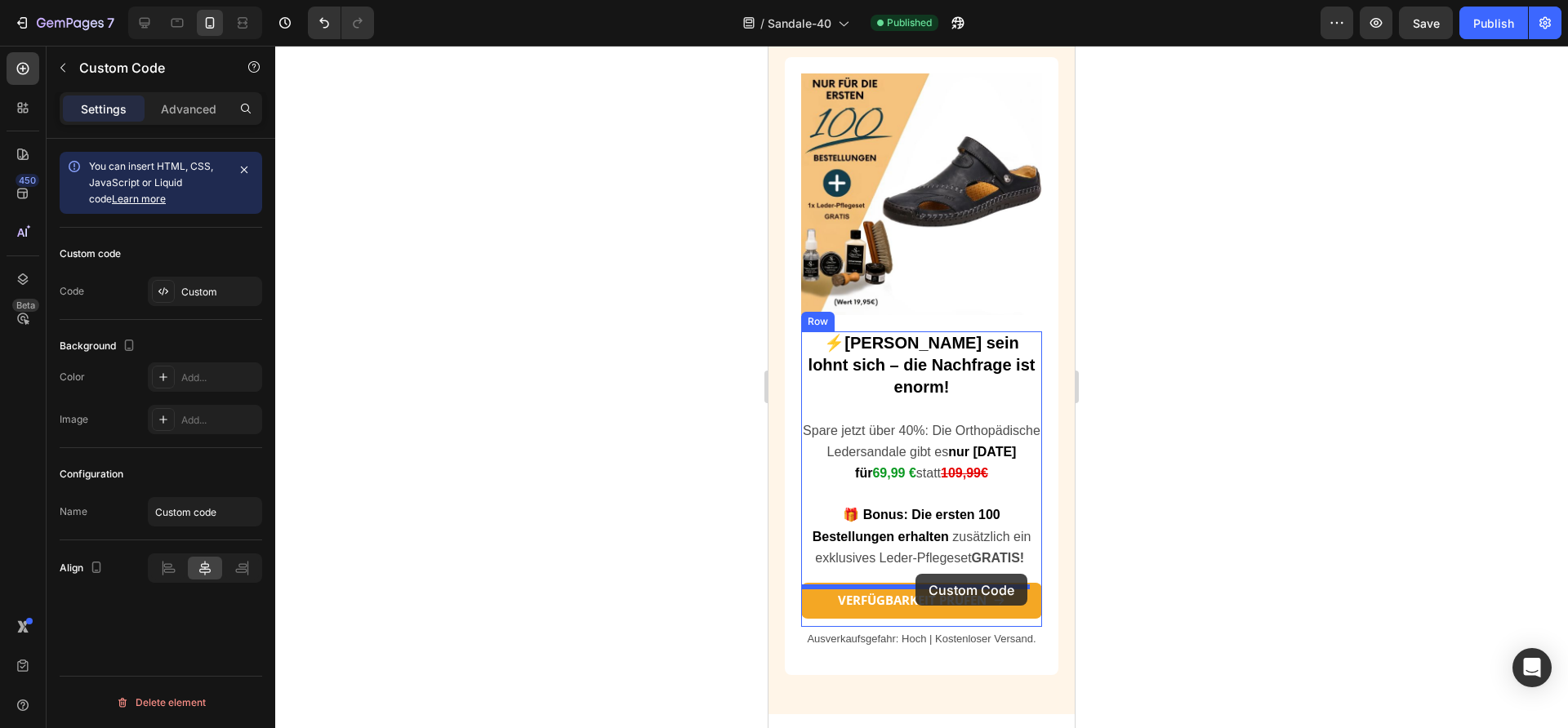
drag, startPoint x: 812, startPoint y: 283, endPoint x: 916, endPoint y: 574, distance: 309.0
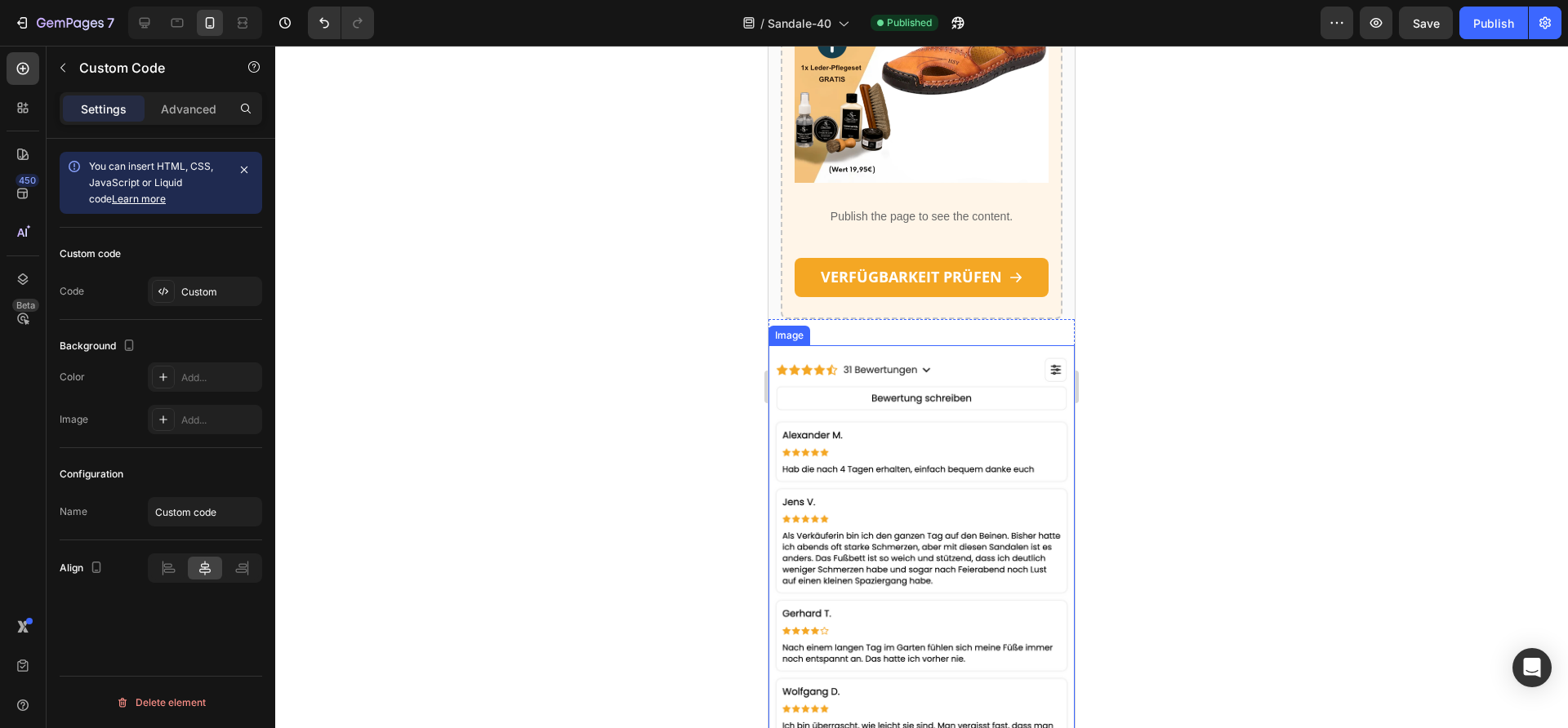
scroll to position [3293, 0]
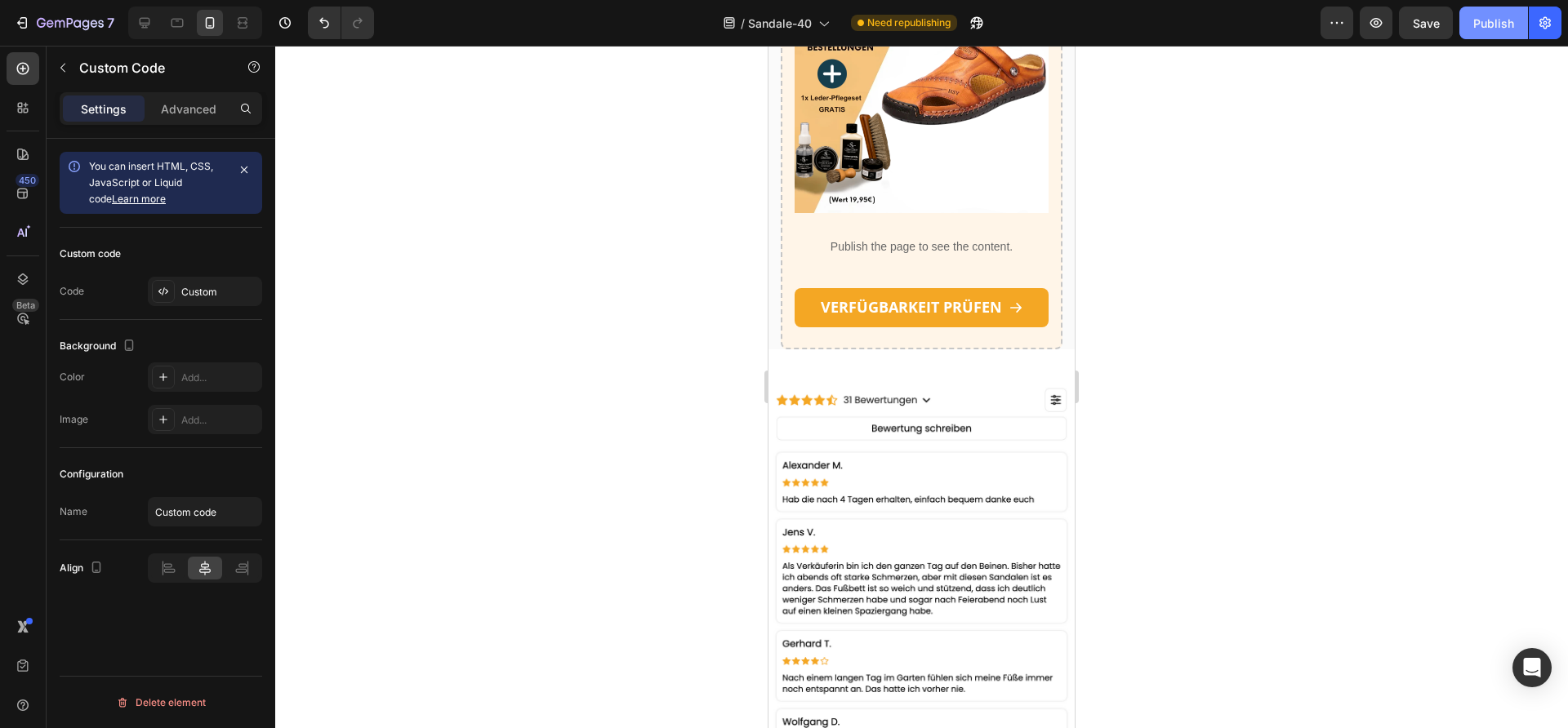
click at [1486, 25] on div "Publish" at bounding box center [1493, 23] width 41 height 17
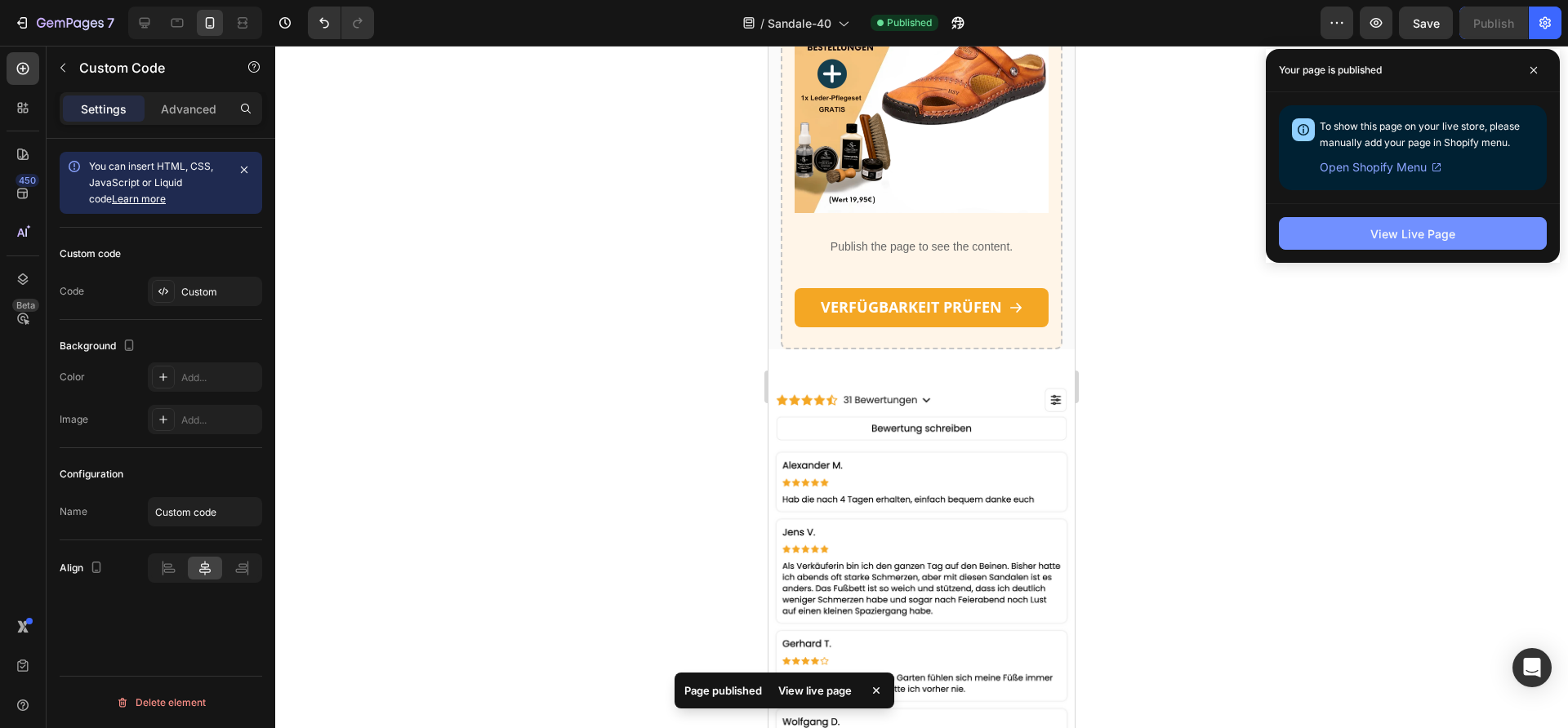
click at [1363, 242] on button "View Live Page" at bounding box center [1412, 233] width 268 height 33
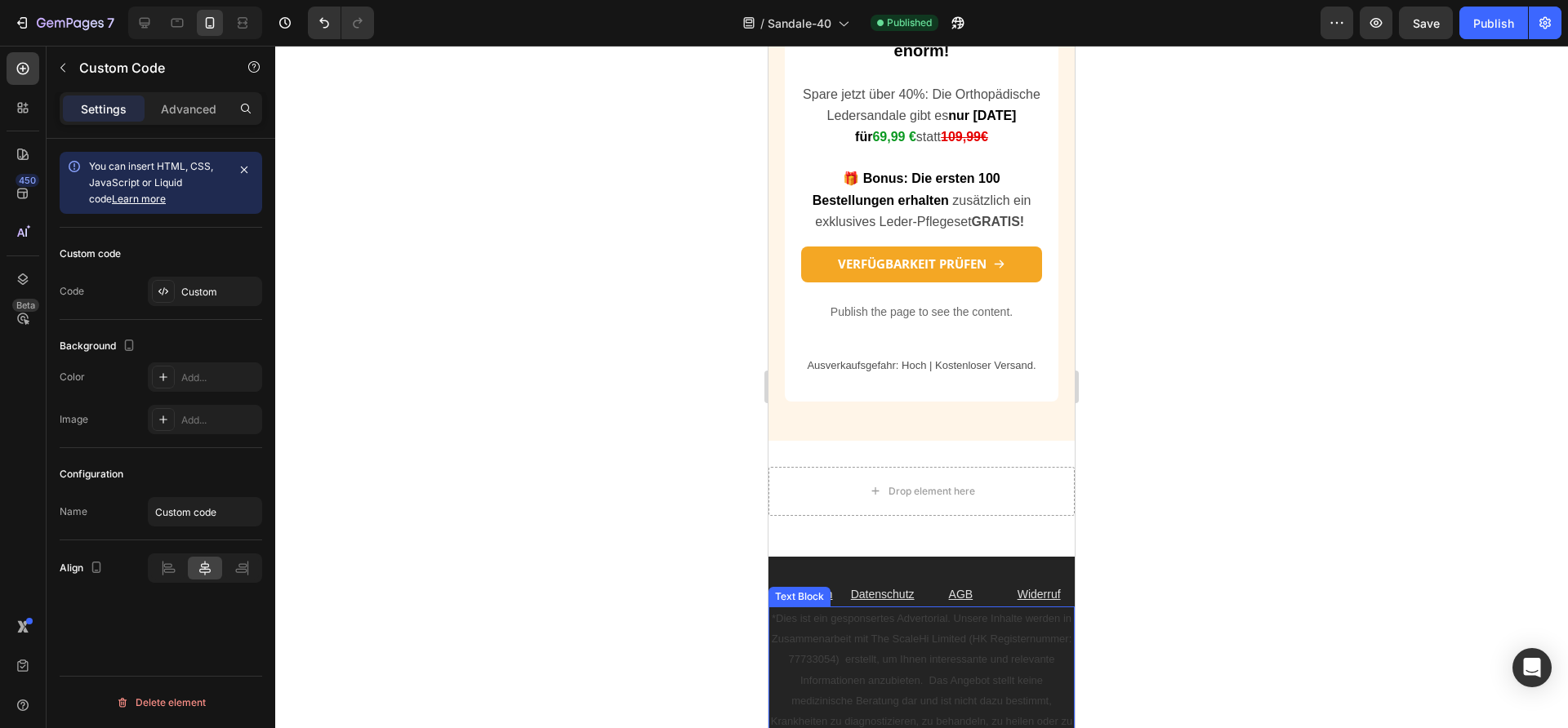
scroll to position [4650, 0]
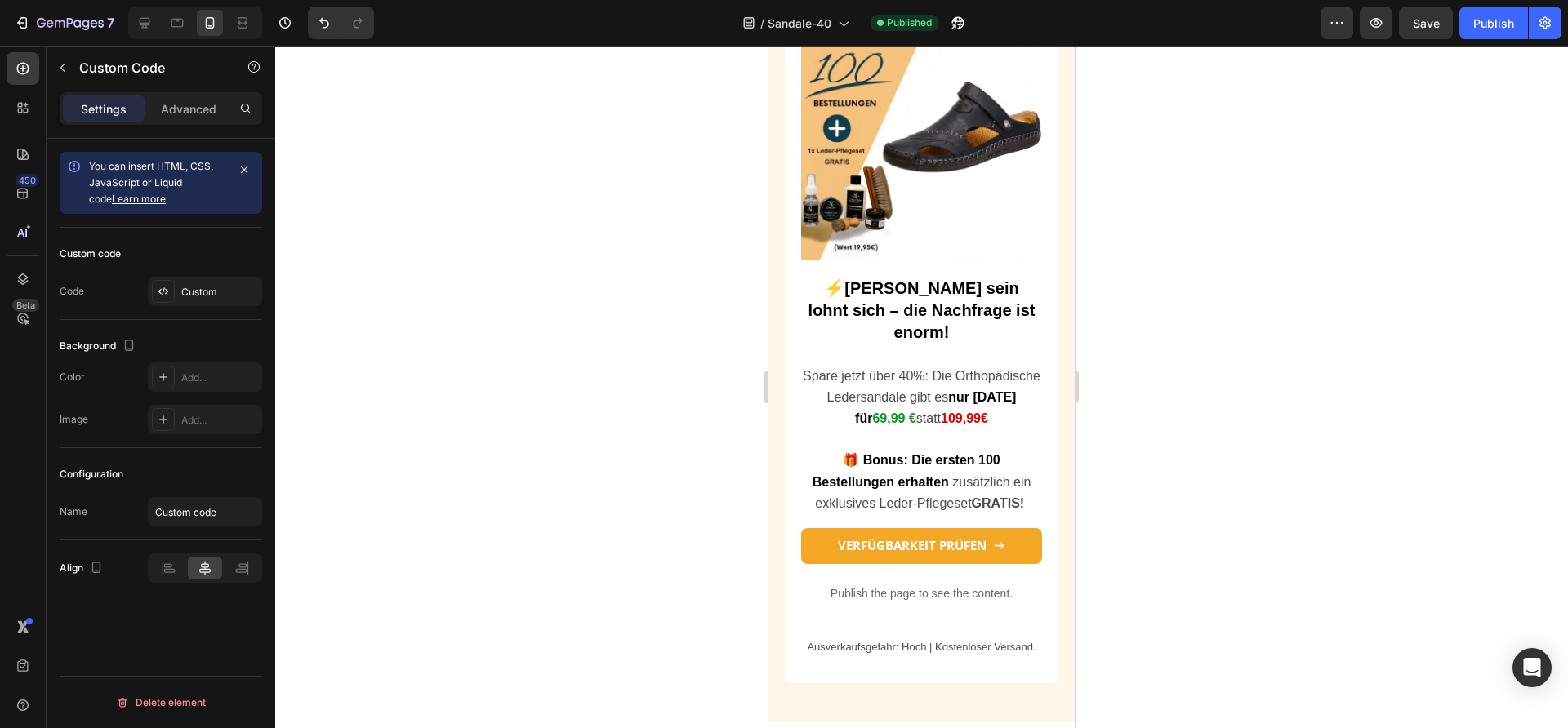
click at [913, 572] on div "Publish the page to see the content." at bounding box center [921, 594] width 241 height 44
click at [898, 572] on div "Publish the page to see the content." at bounding box center [921, 594] width 241 height 44
click at [905, 586] on div "⚡Schnell sein lohnt sich – die Nachfrage ist enorm! Spare jetzt über 40%: Die O…" at bounding box center [921, 455] width 241 height 358
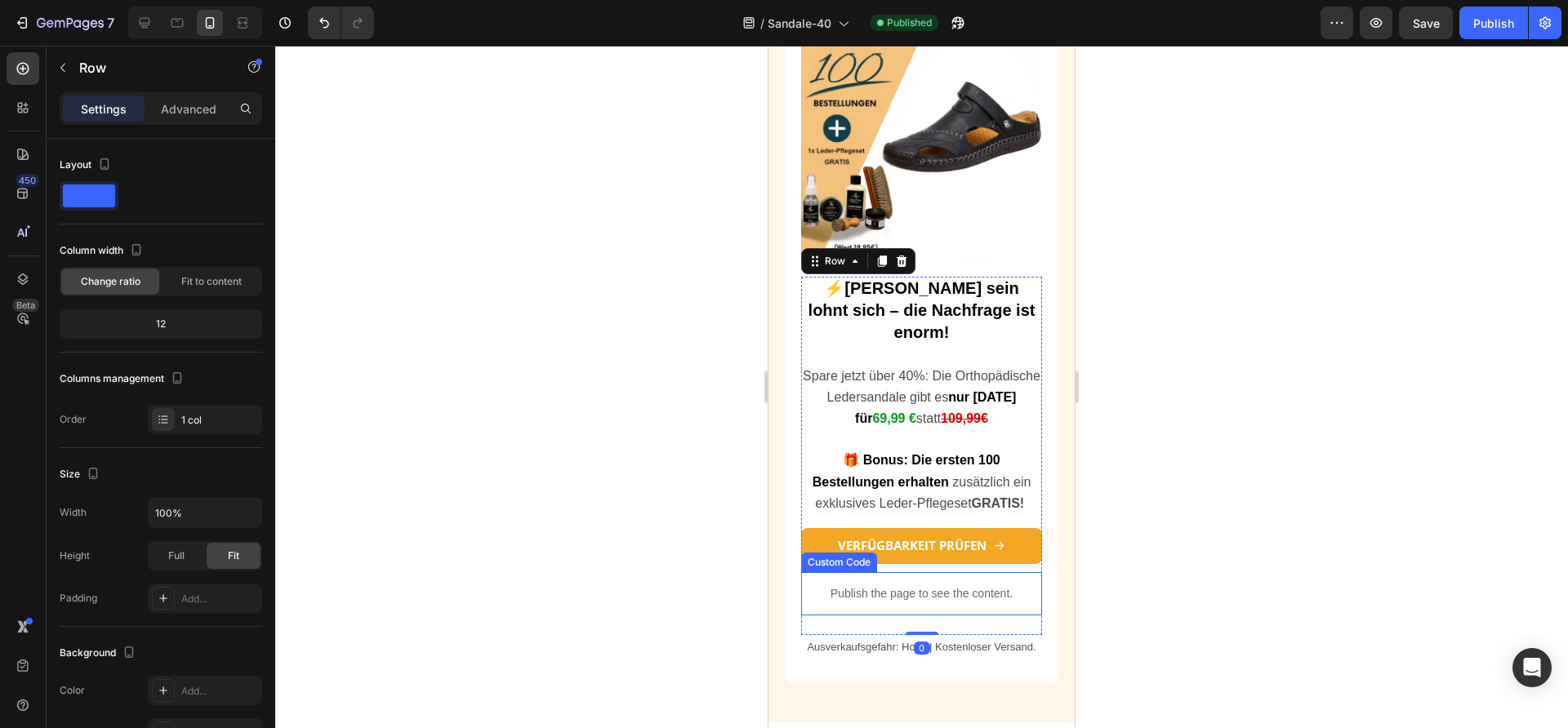
click at [890, 586] on p "Publish the page to see the content." at bounding box center [921, 594] width 241 height 17
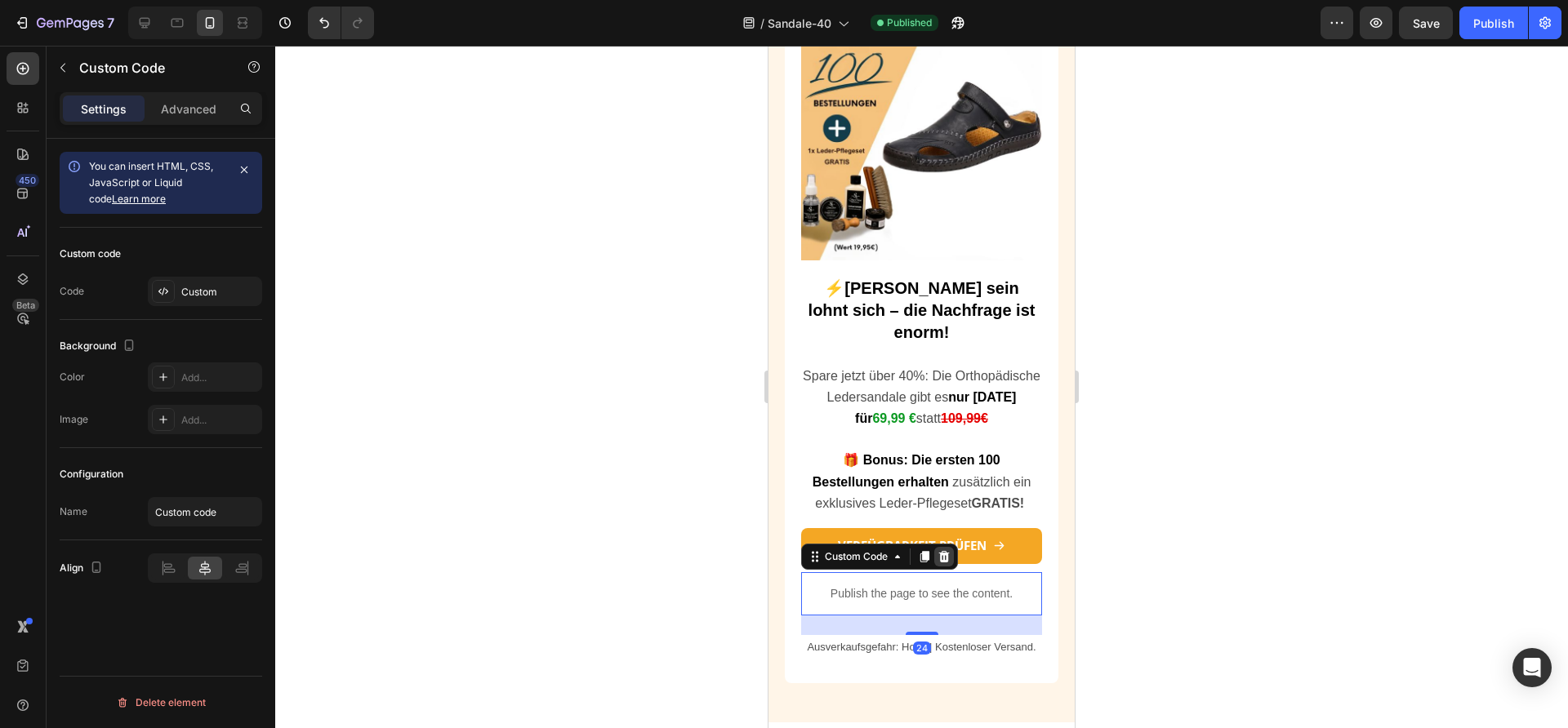
click at [954, 547] on div at bounding box center [944, 556] width 20 height 20
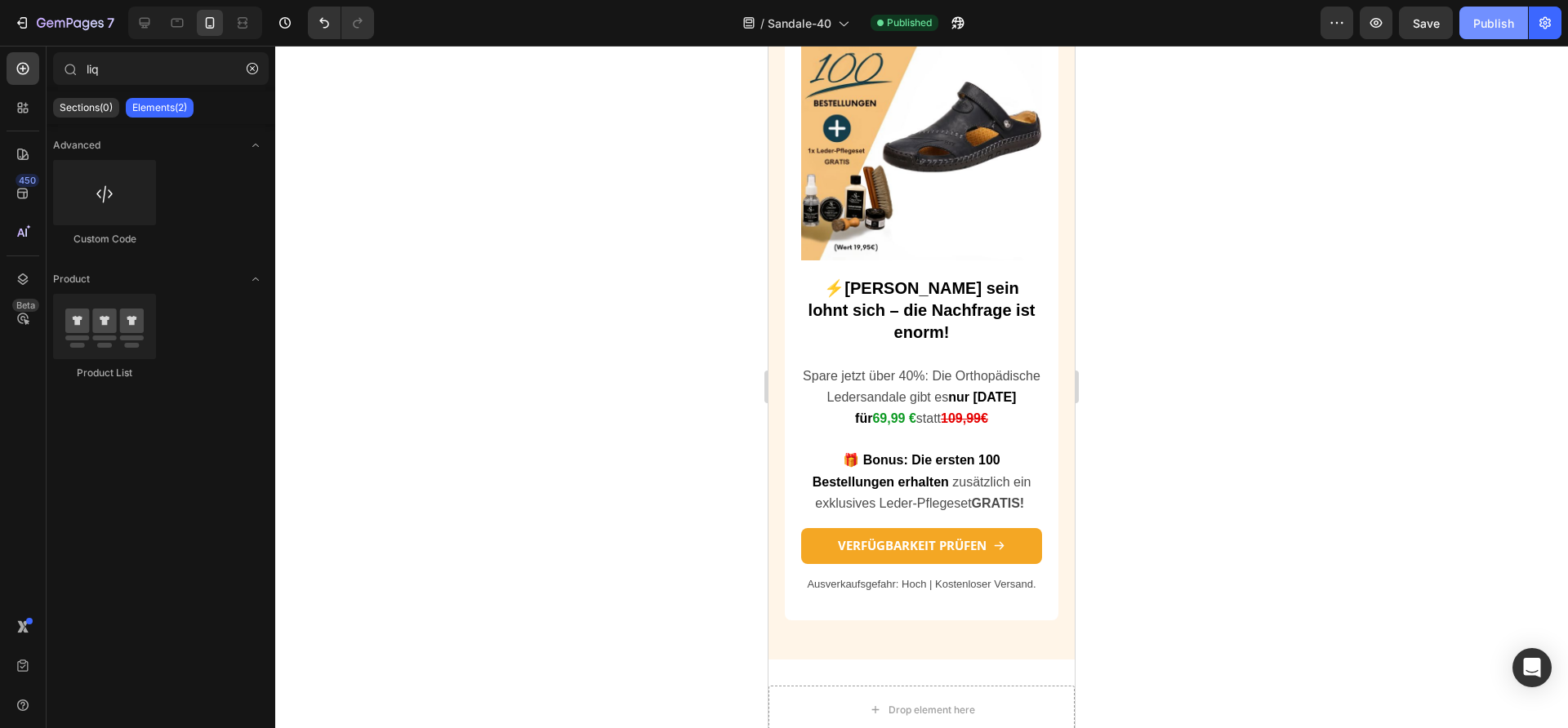
click at [1500, 23] on div "Publish" at bounding box center [1493, 23] width 41 height 17
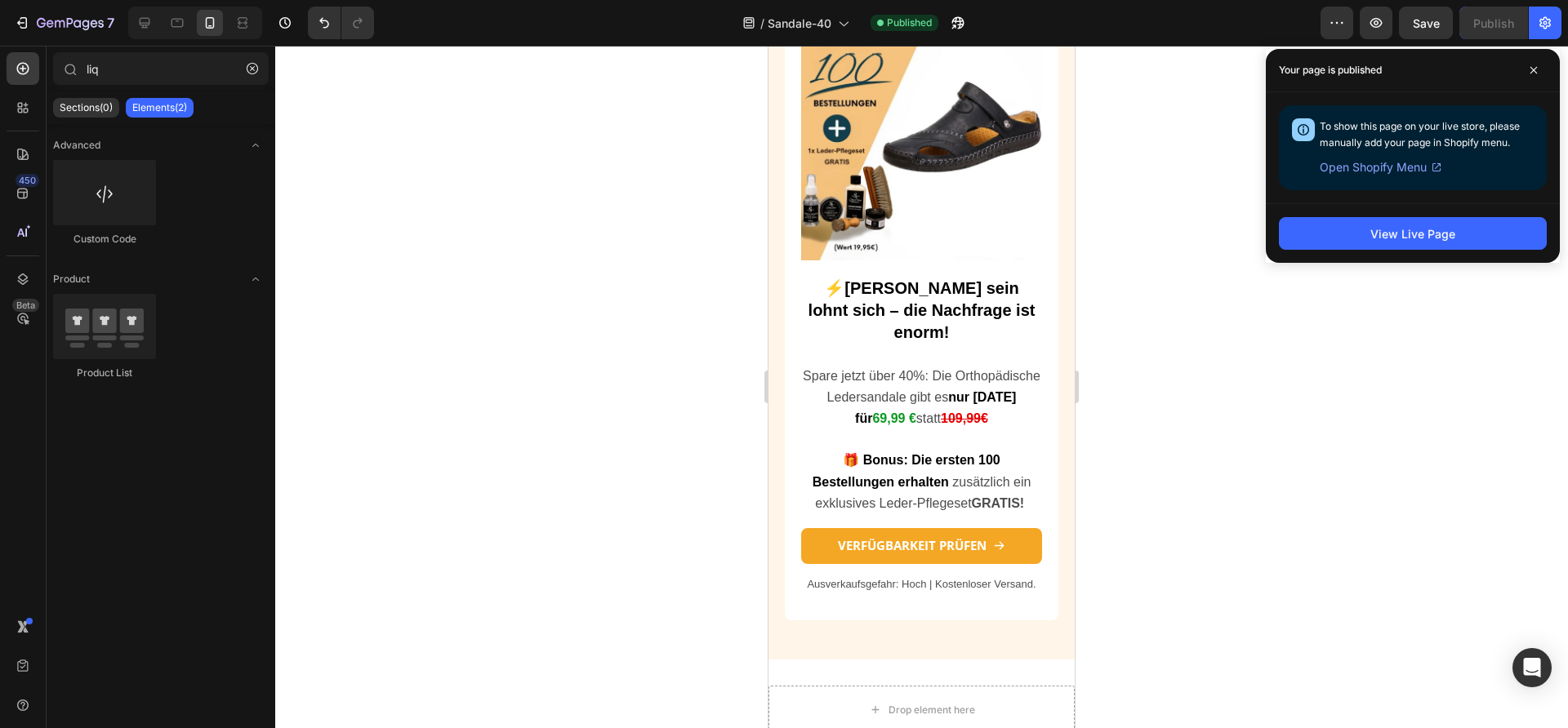
click at [1244, 216] on div at bounding box center [922, 387] width 1292 height 683
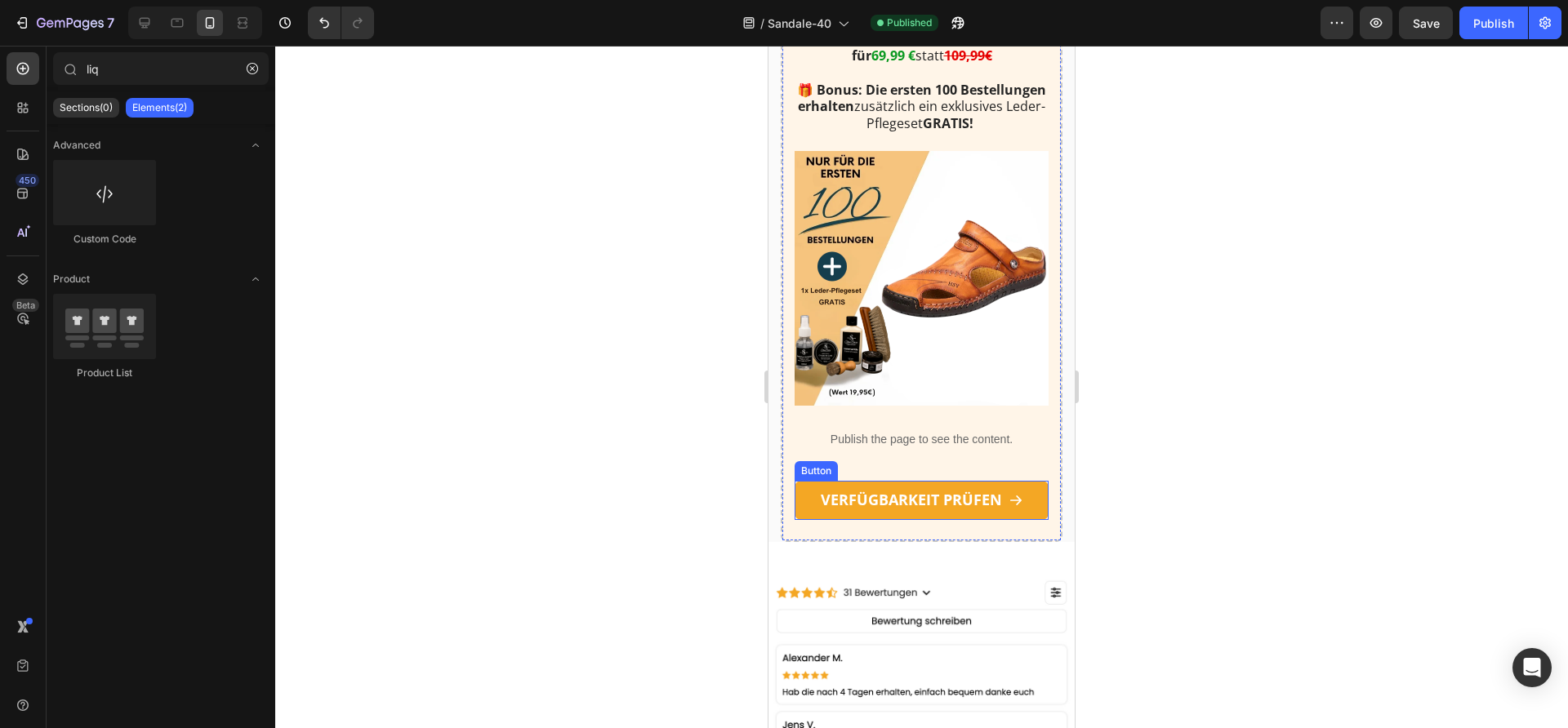
scroll to position [3080, 0]
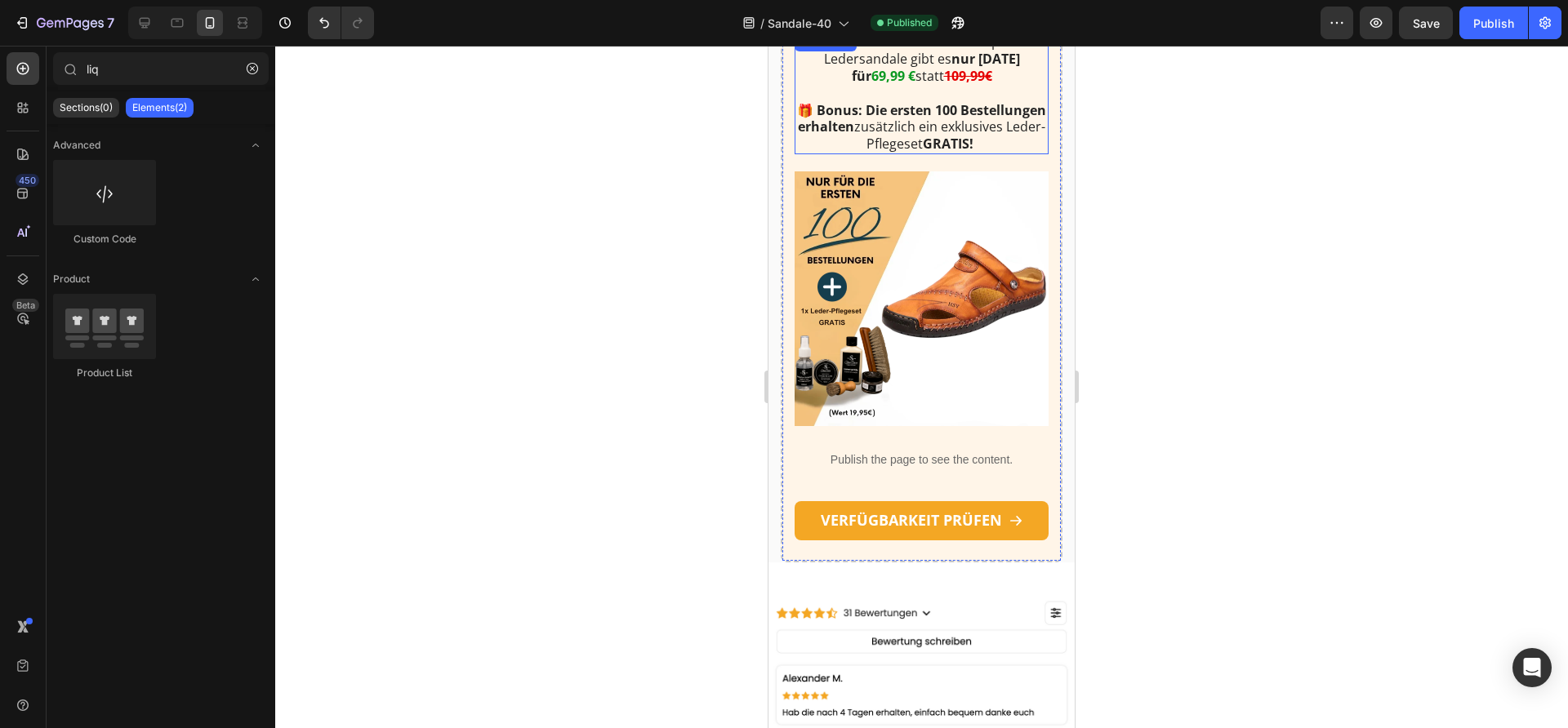
click at [1002, 153] on p "🎁 Bonus: Die ersten 100 Bestellungen erhalten zusätzlich ein exklusives Leder-P…" at bounding box center [922, 127] width 251 height 51
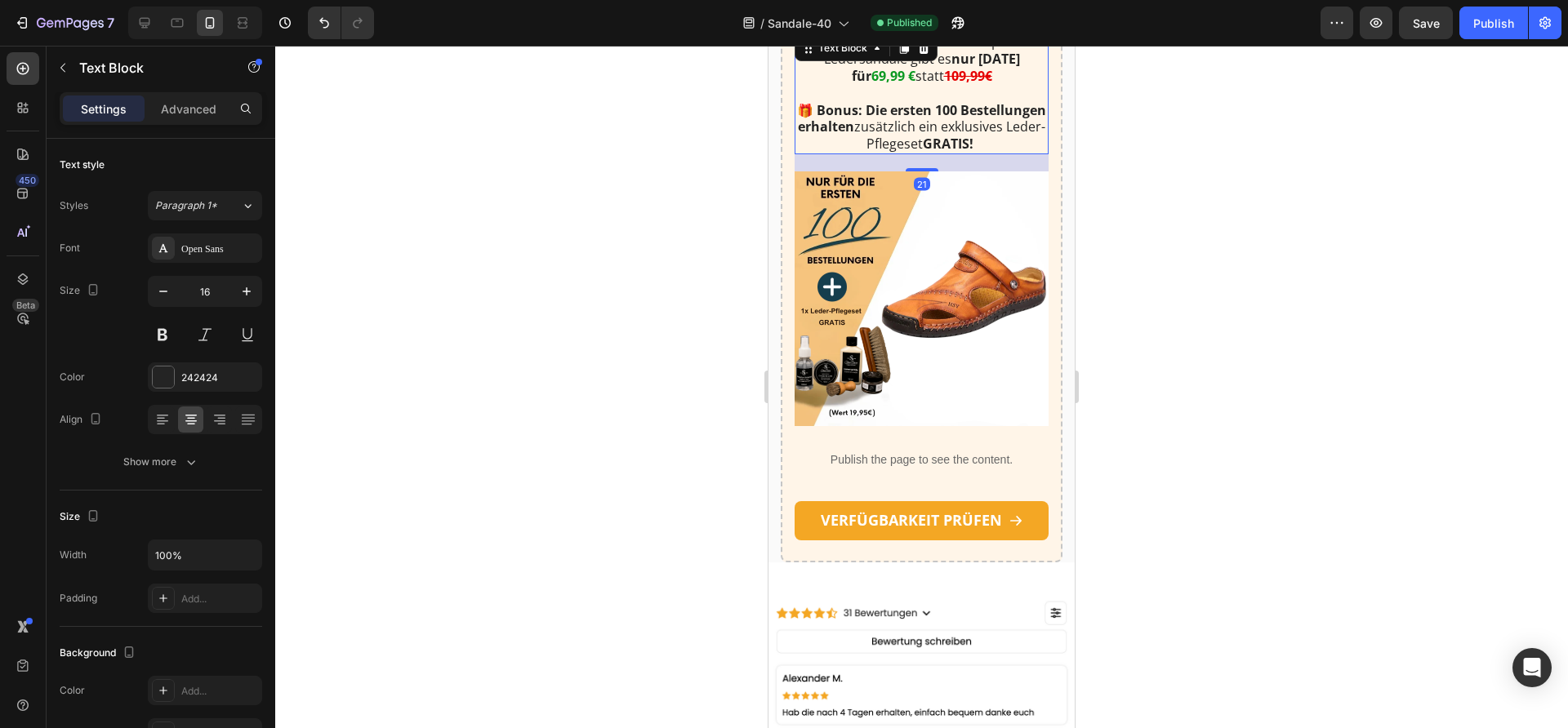
click at [912, 85] on strong "69,99 €" at bounding box center [893, 76] width 44 height 18
click at [904, 85] on strong "69,99 €" at bounding box center [893, 76] width 44 height 18
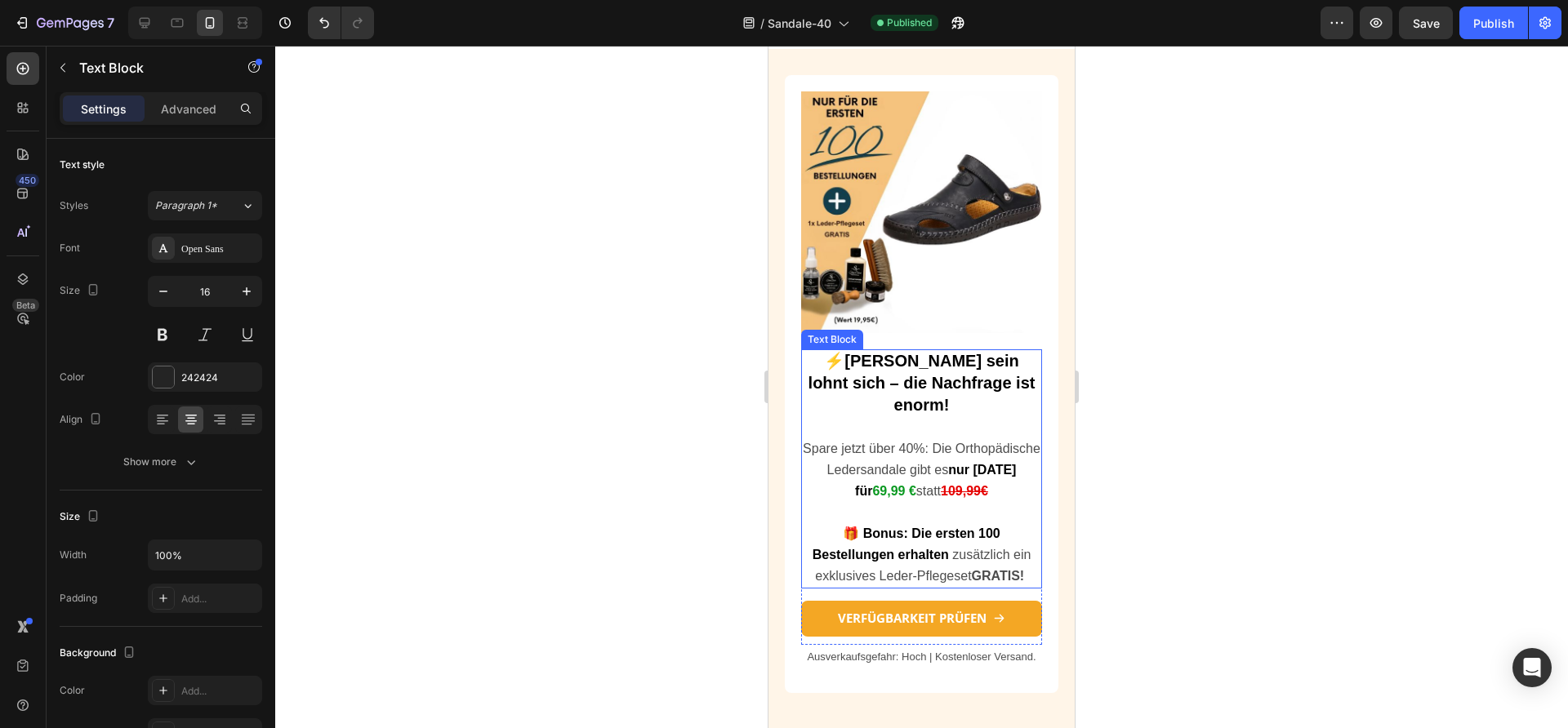
scroll to position [4449, 0]
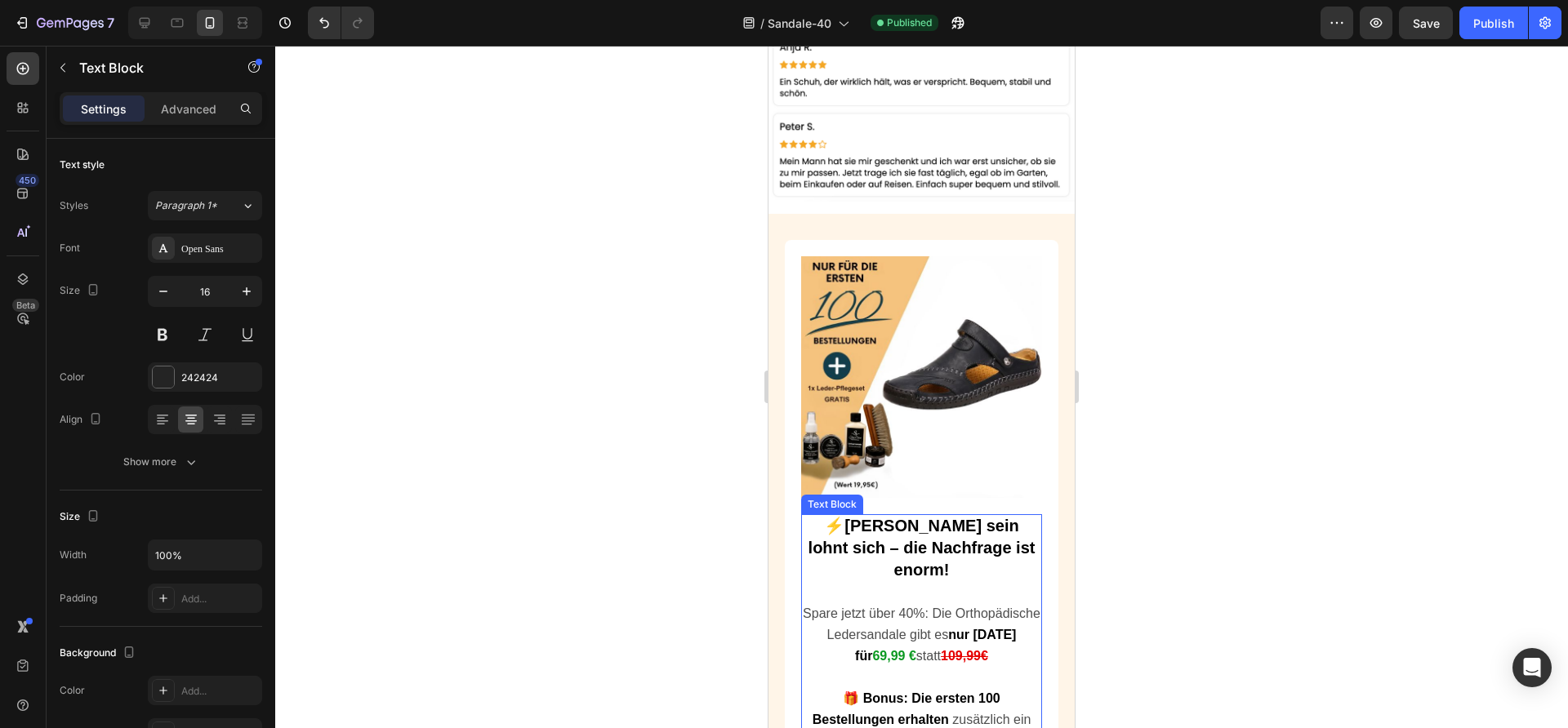
click at [916, 649] on strong "69,99 €" at bounding box center [893, 656] width 44 height 14
click at [900, 649] on strong "69,99 €" at bounding box center [893, 656] width 44 height 14
click at [433, 456] on div at bounding box center [922, 387] width 1292 height 683
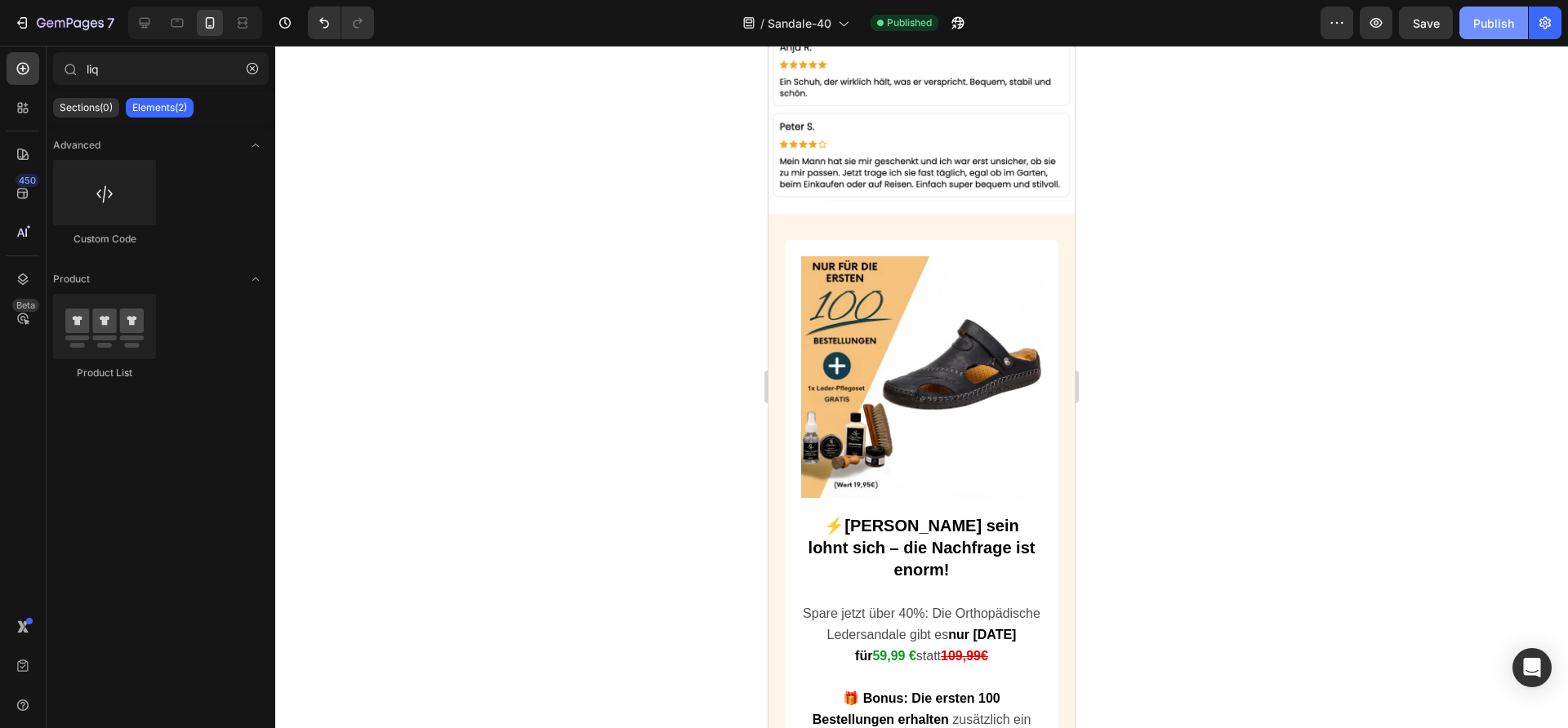
click at [1482, 38] on button "Publish" at bounding box center [1493, 22] width 68 height 33
click at [1484, 28] on button "Publish" at bounding box center [1493, 22] width 68 height 33
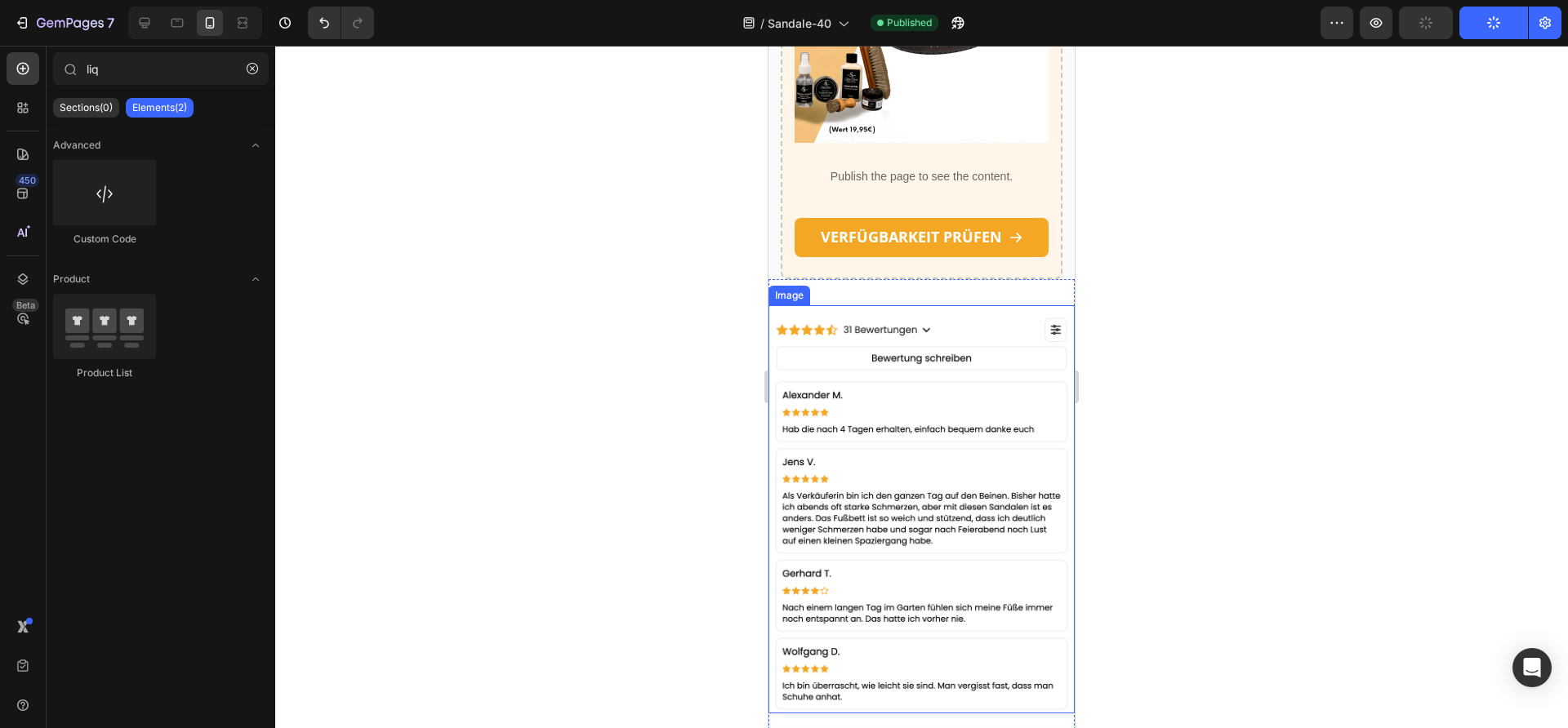
scroll to position [3195, 0]
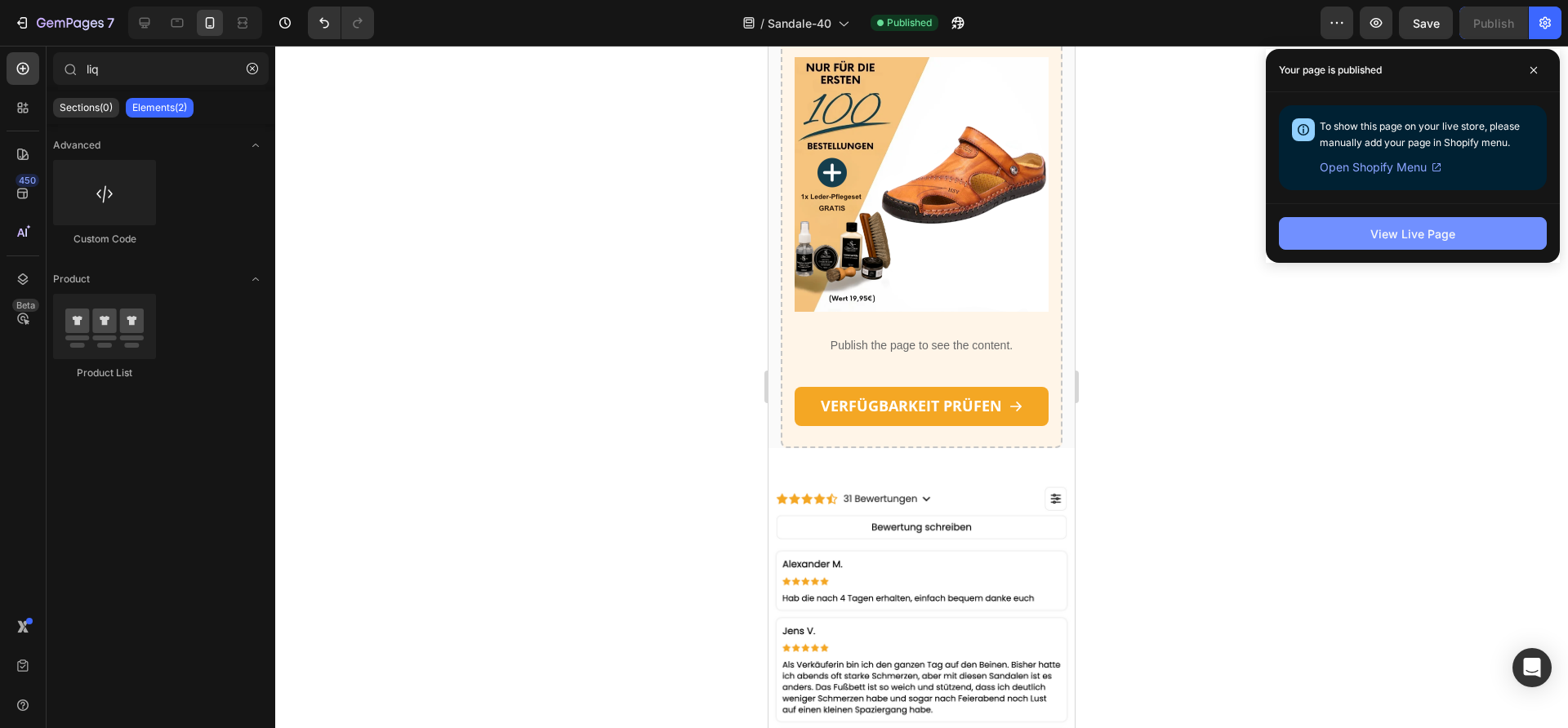
click at [1396, 221] on button "View Live Page" at bounding box center [1412, 233] width 268 height 33
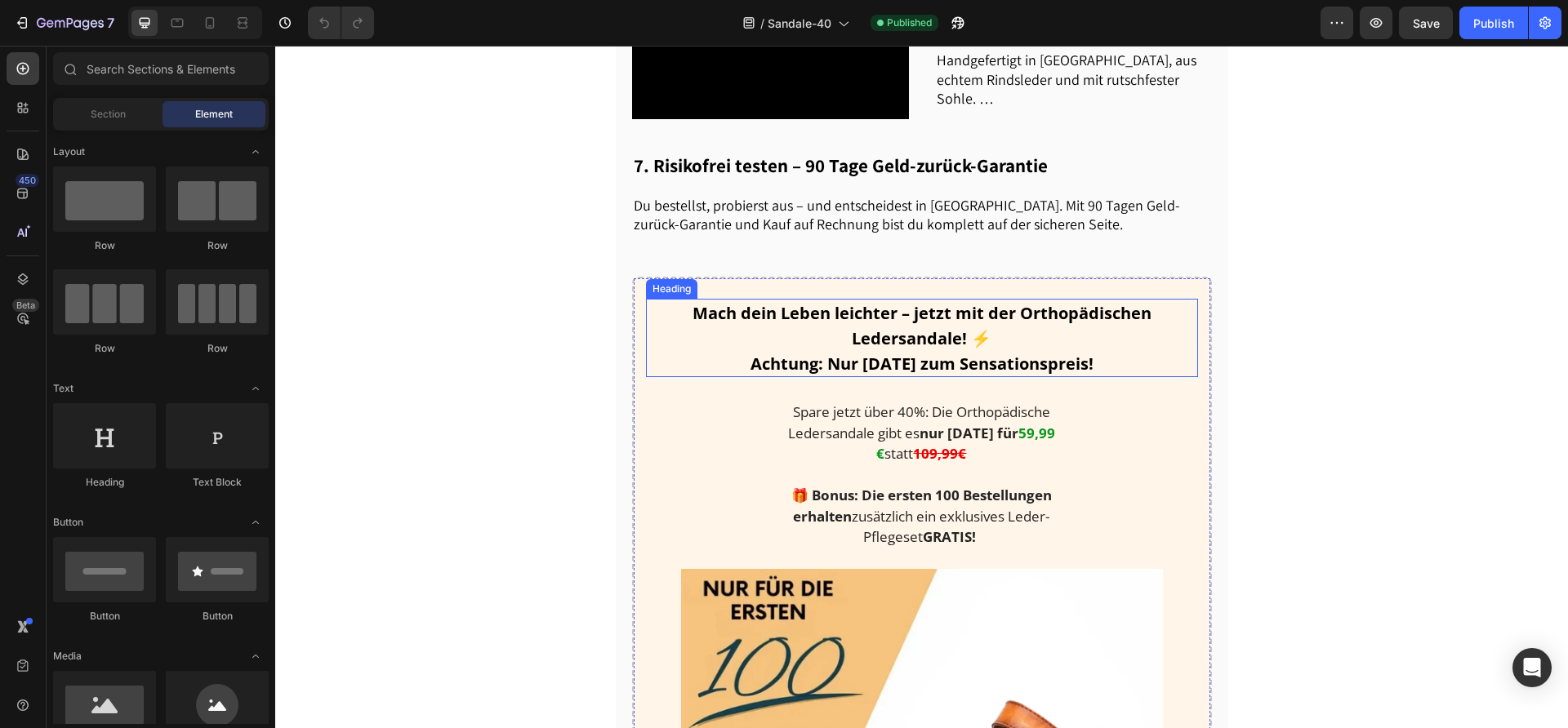
scroll to position [1592, 0]
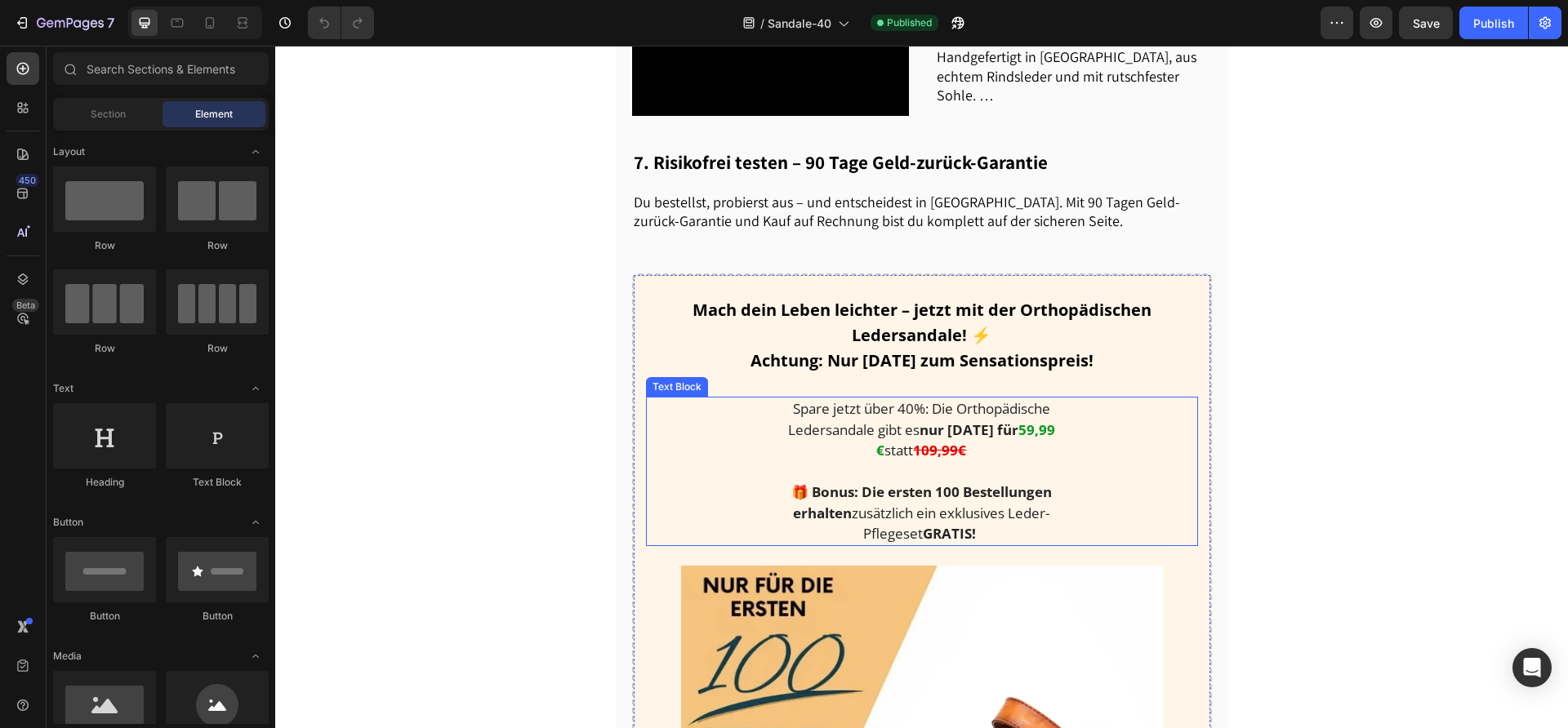
click at [1021, 460] on strong "59,99 €" at bounding box center [965, 440] width 179 height 40
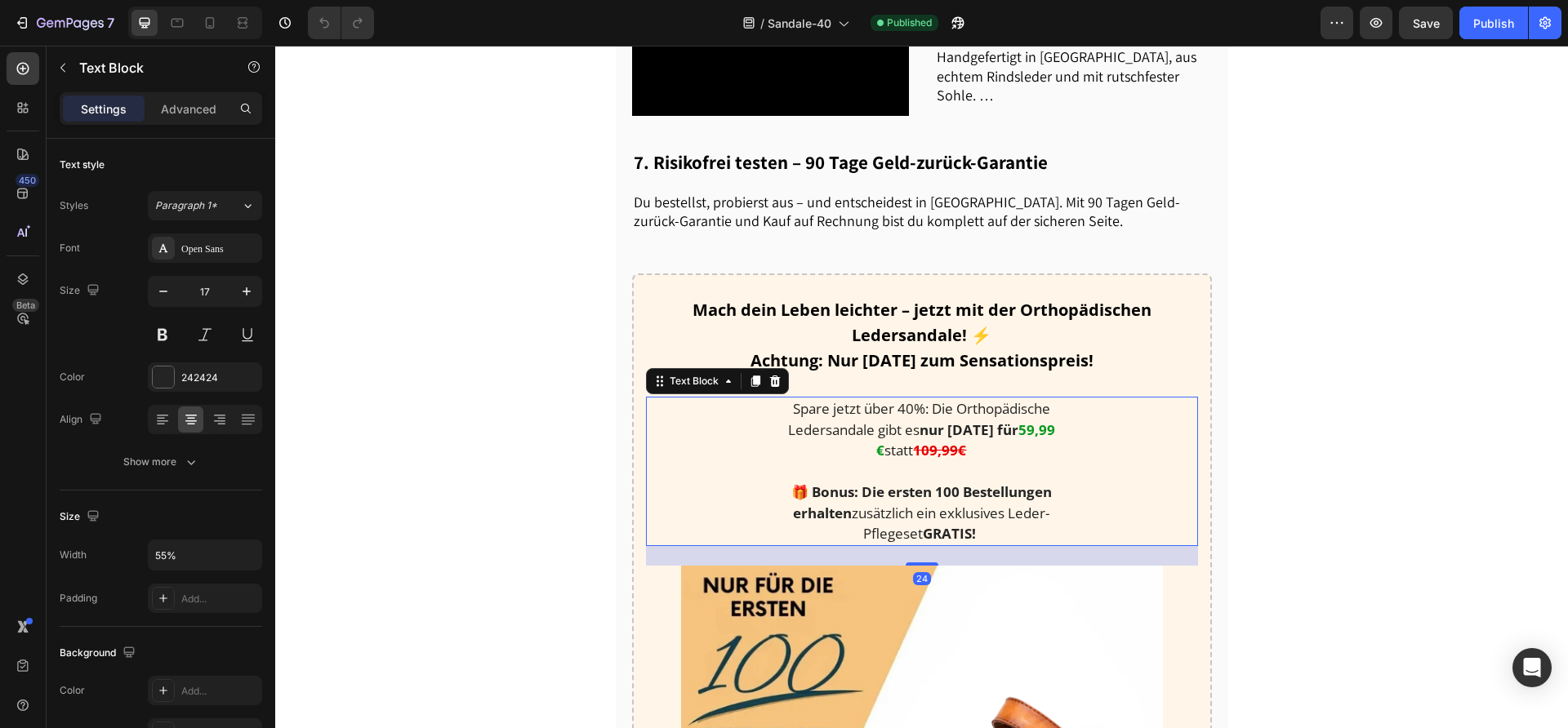
click at [1016, 460] on strong "59,99 €" at bounding box center [965, 440] width 179 height 40
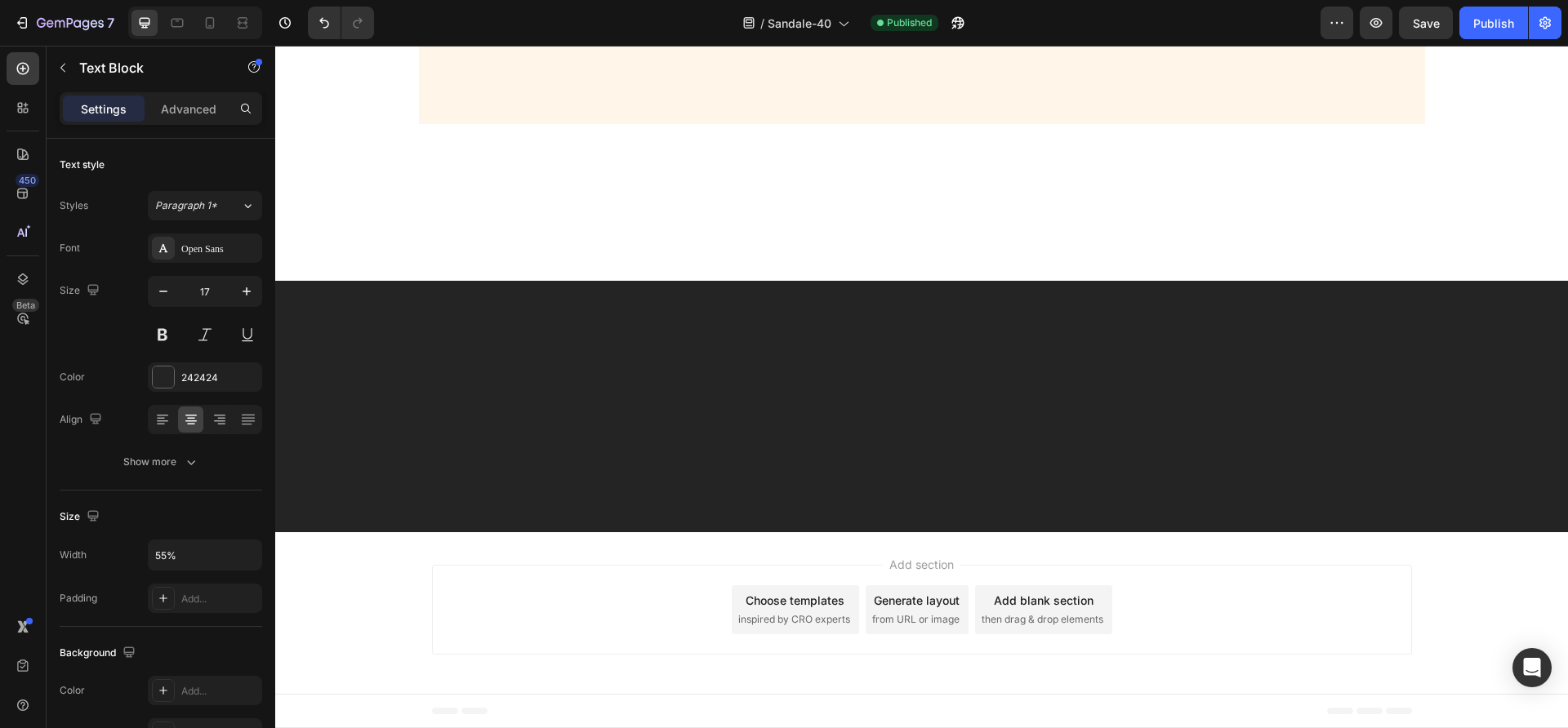
scroll to position [4136, 0]
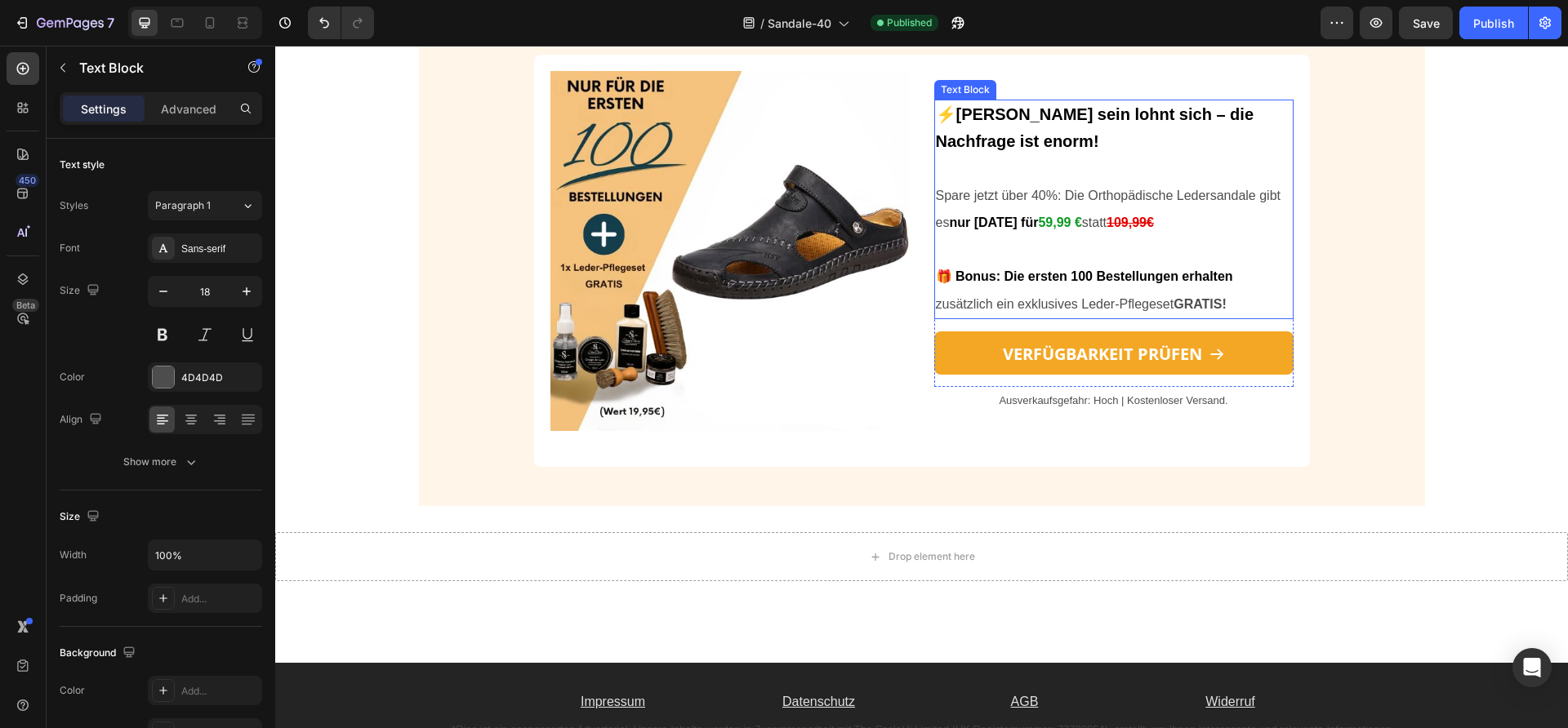
click at [1099, 245] on p at bounding box center [1114, 249] width 356 height 26
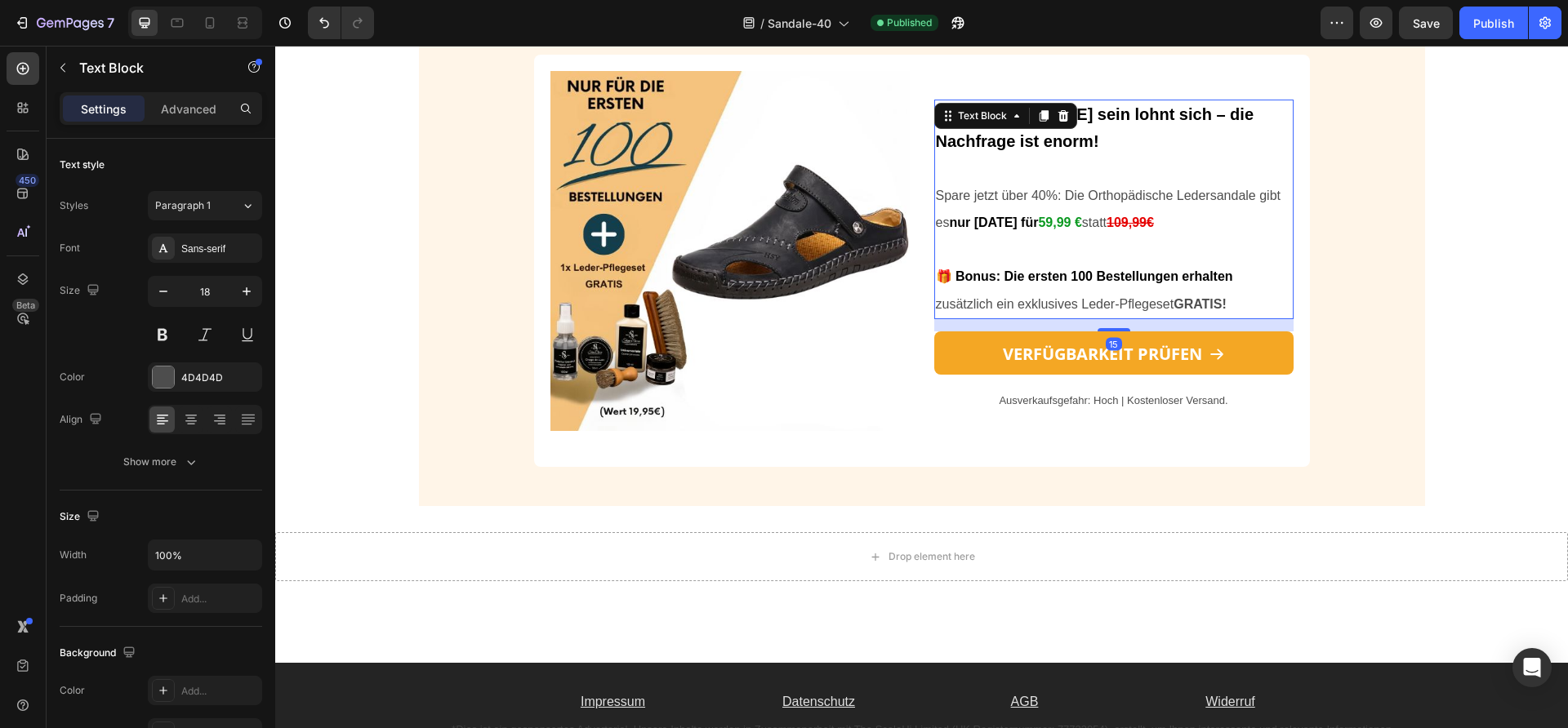
click at [1038, 225] on strong "59,99 €" at bounding box center [1060, 223] width 44 height 14
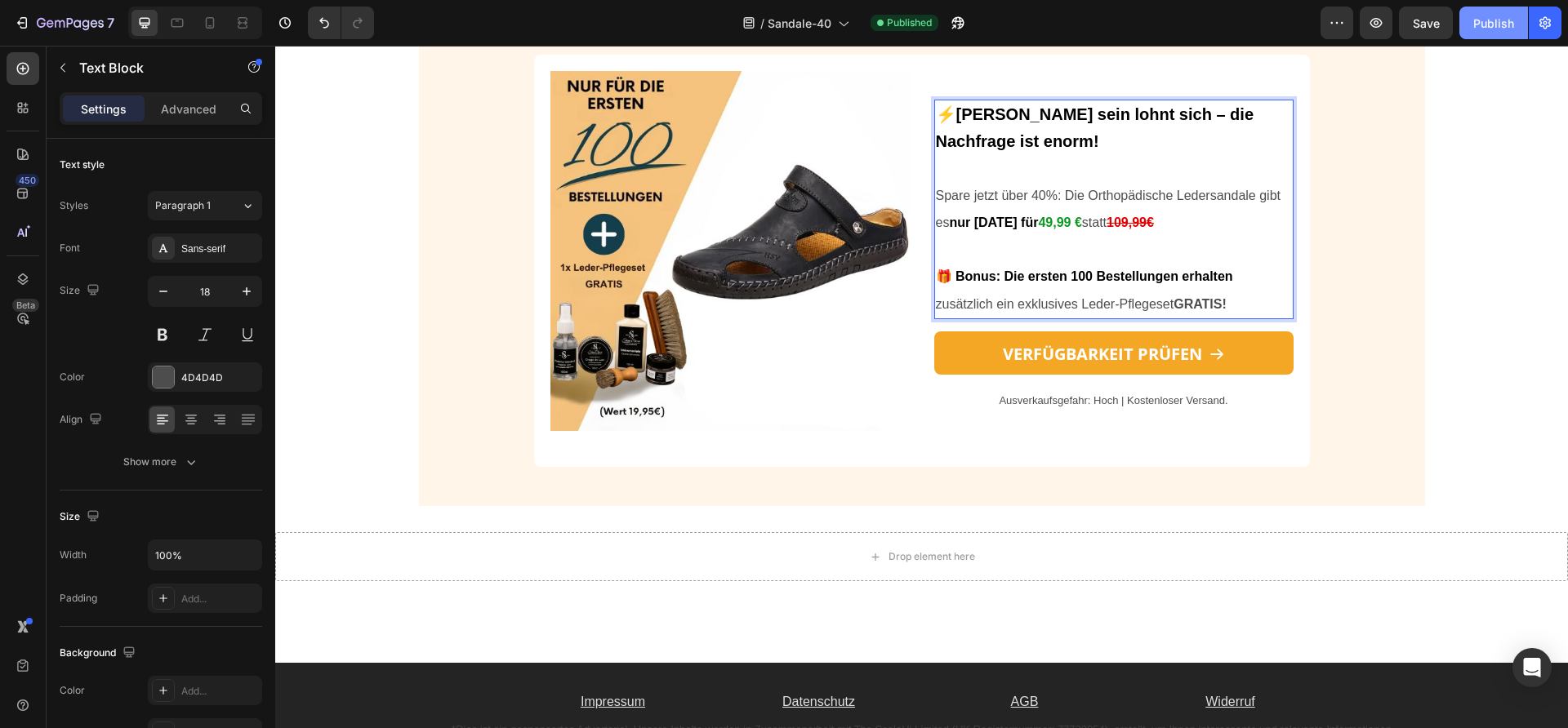
click at [1492, 23] on div "Publish" at bounding box center [1493, 23] width 41 height 17
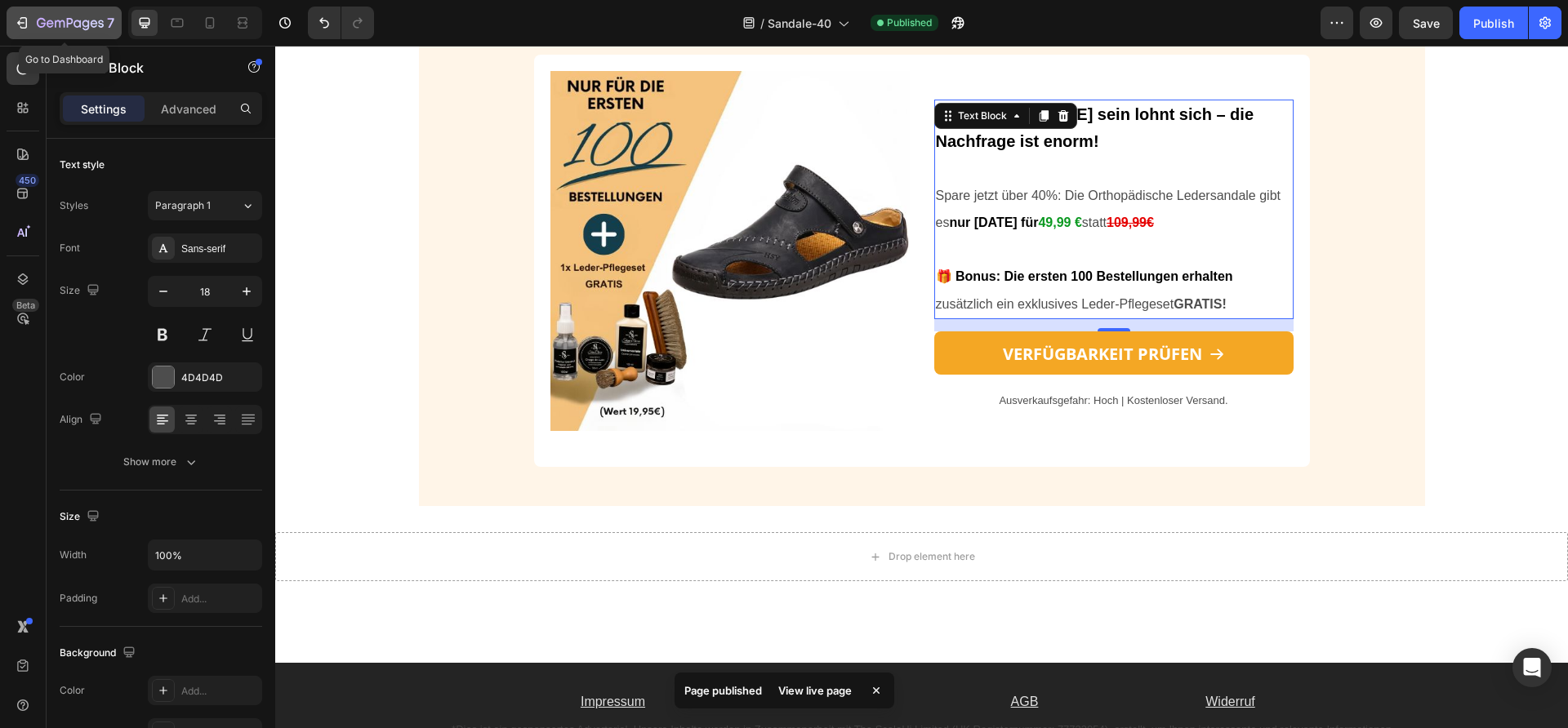
click at [92, 20] on icon "button" at bounding box center [69, 24] width 67 height 14
